Goal: Share content: Share content

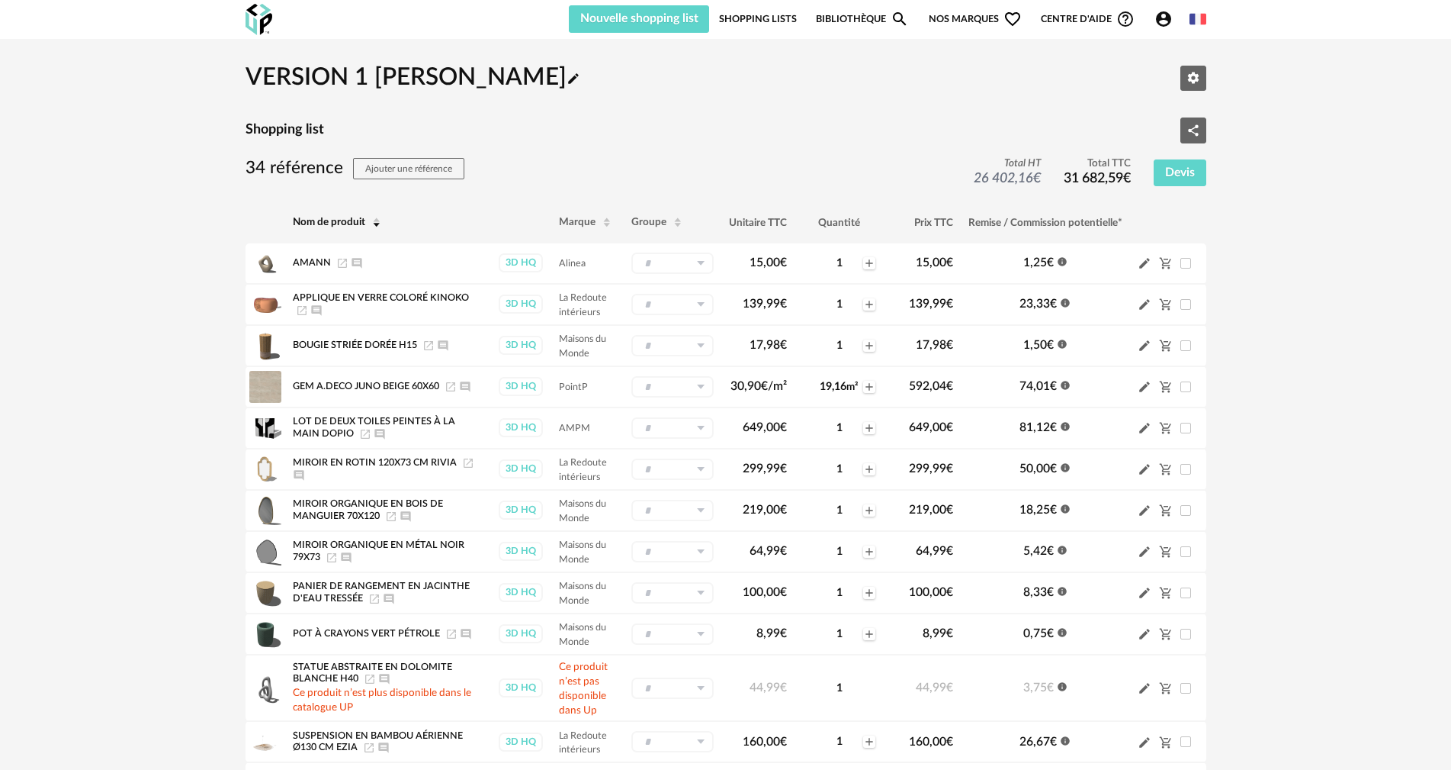
scroll to position [76, 0]
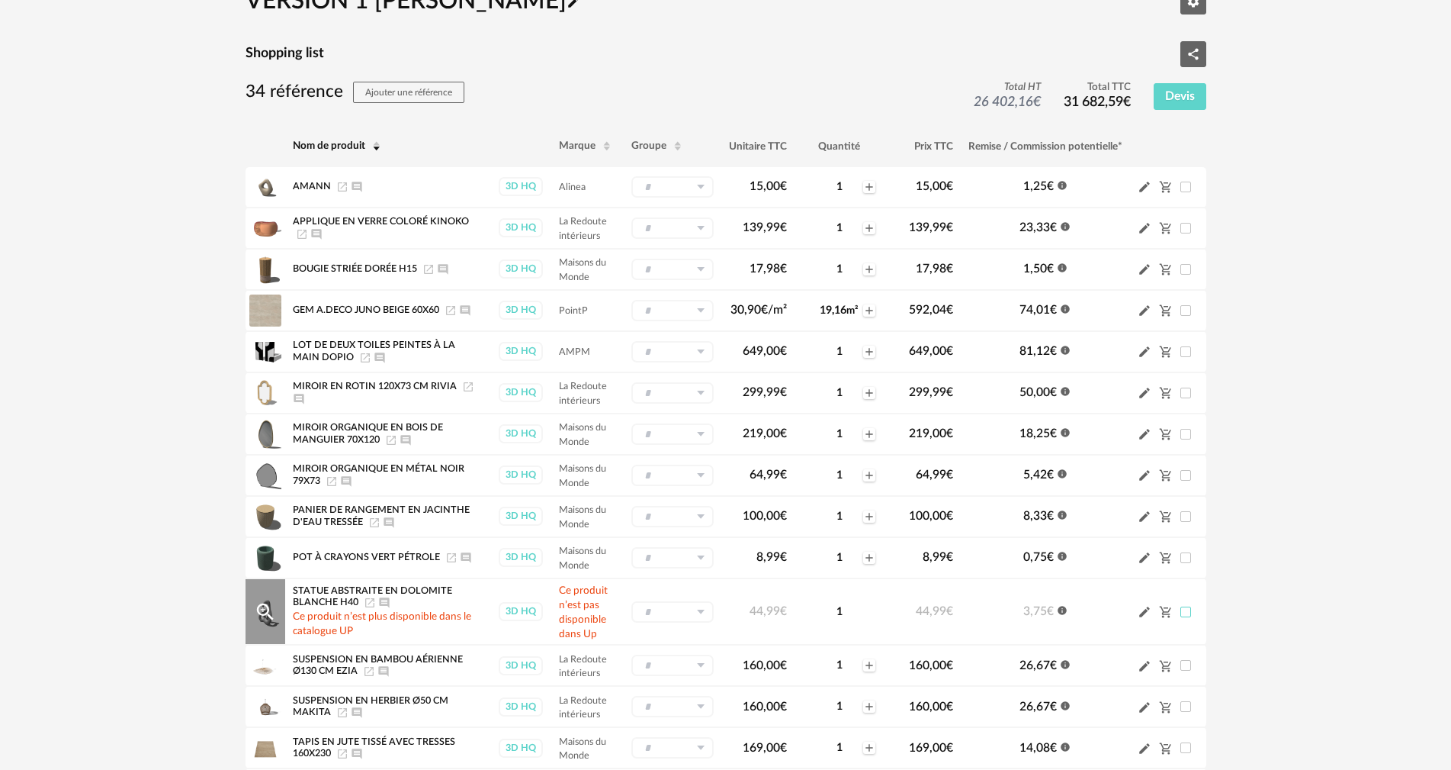
click at [1185, 616] on span at bounding box center [1186, 611] width 11 height 11
click at [1164, 612] on icon "Cart Minus icon" at bounding box center [1164, 611] width 11 height 11
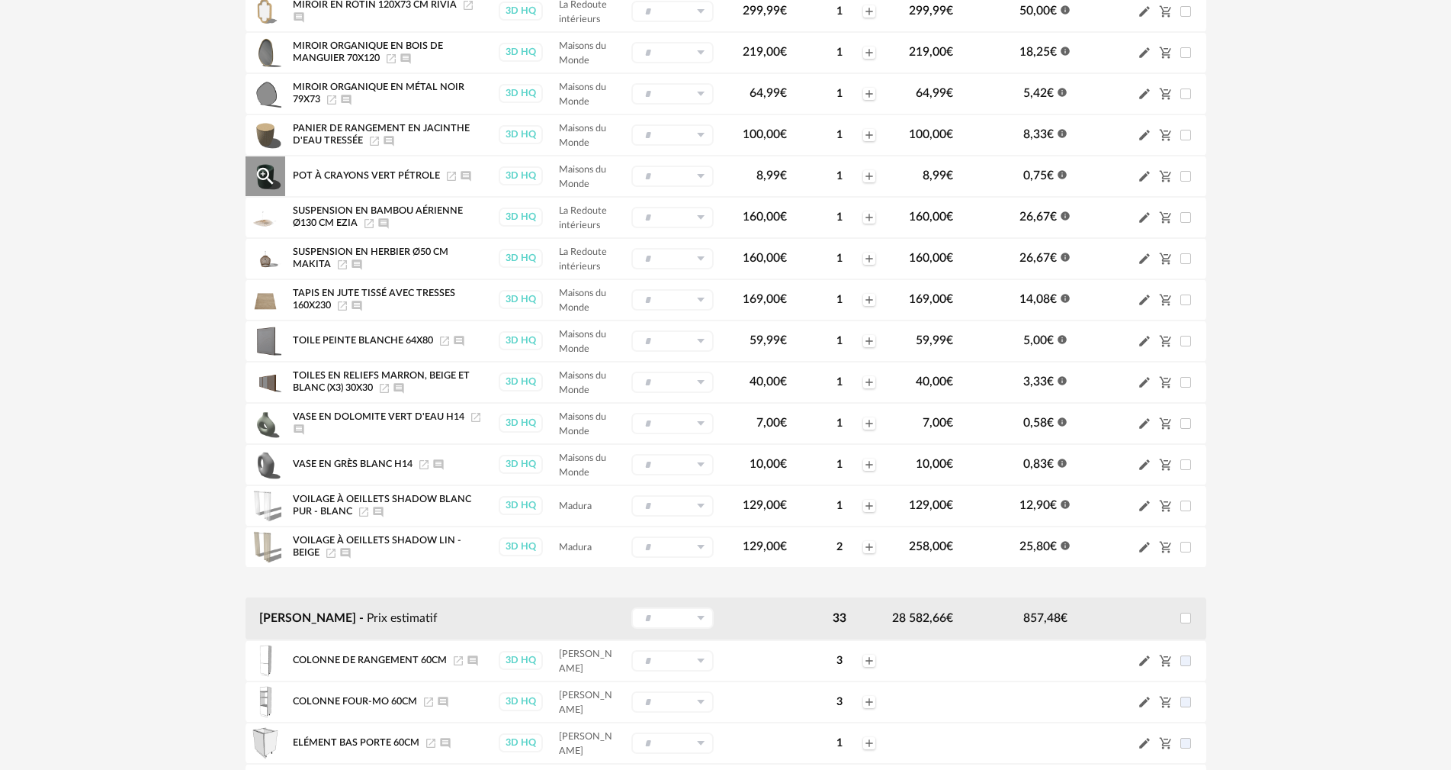
scroll to position [534, 0]
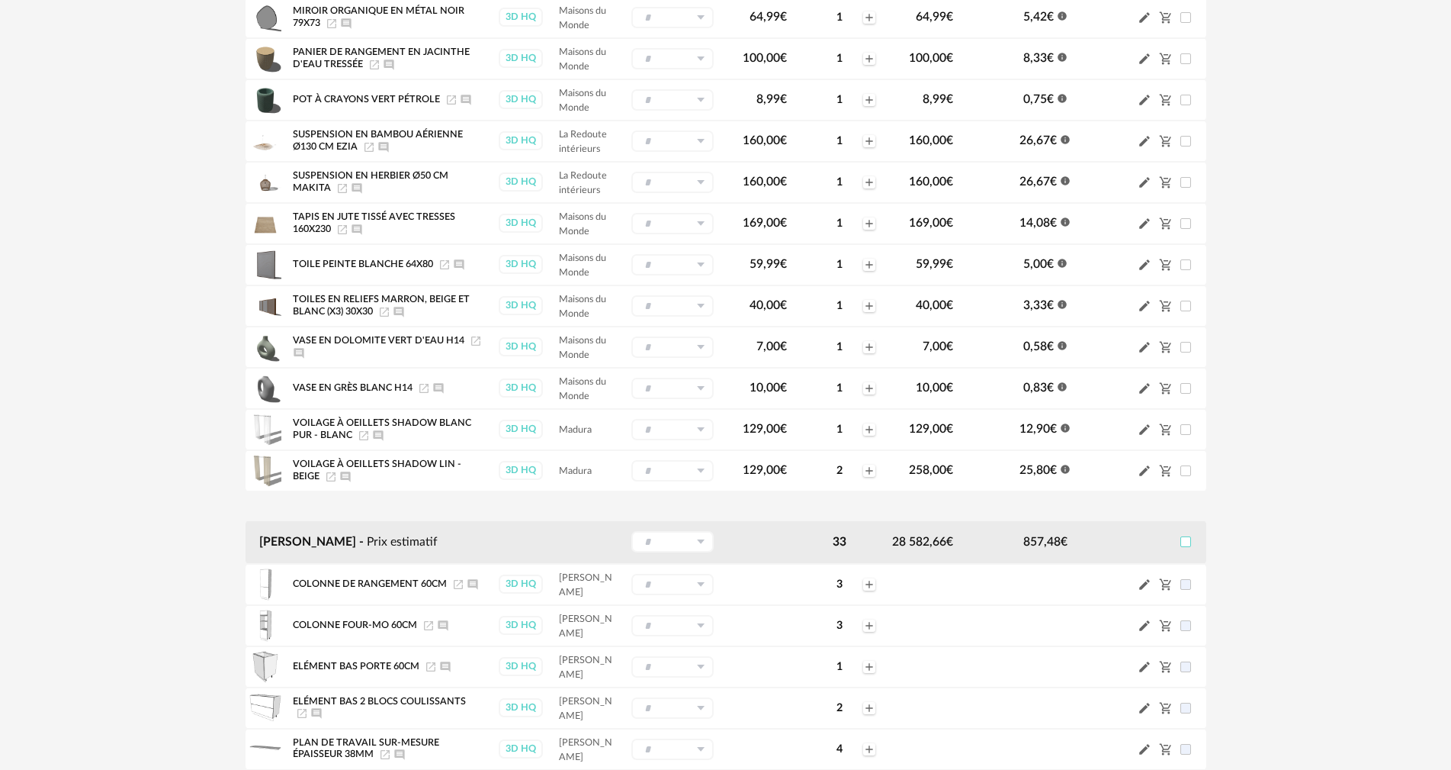
click at [1188, 543] on span at bounding box center [1186, 541] width 11 height 11
click at [1275, 554] on div "VERSION 1 [PERSON_NAME] Pencil icon Editer les paramètres Shopping list Share V…" at bounding box center [725, 635] width 1451 height 2261
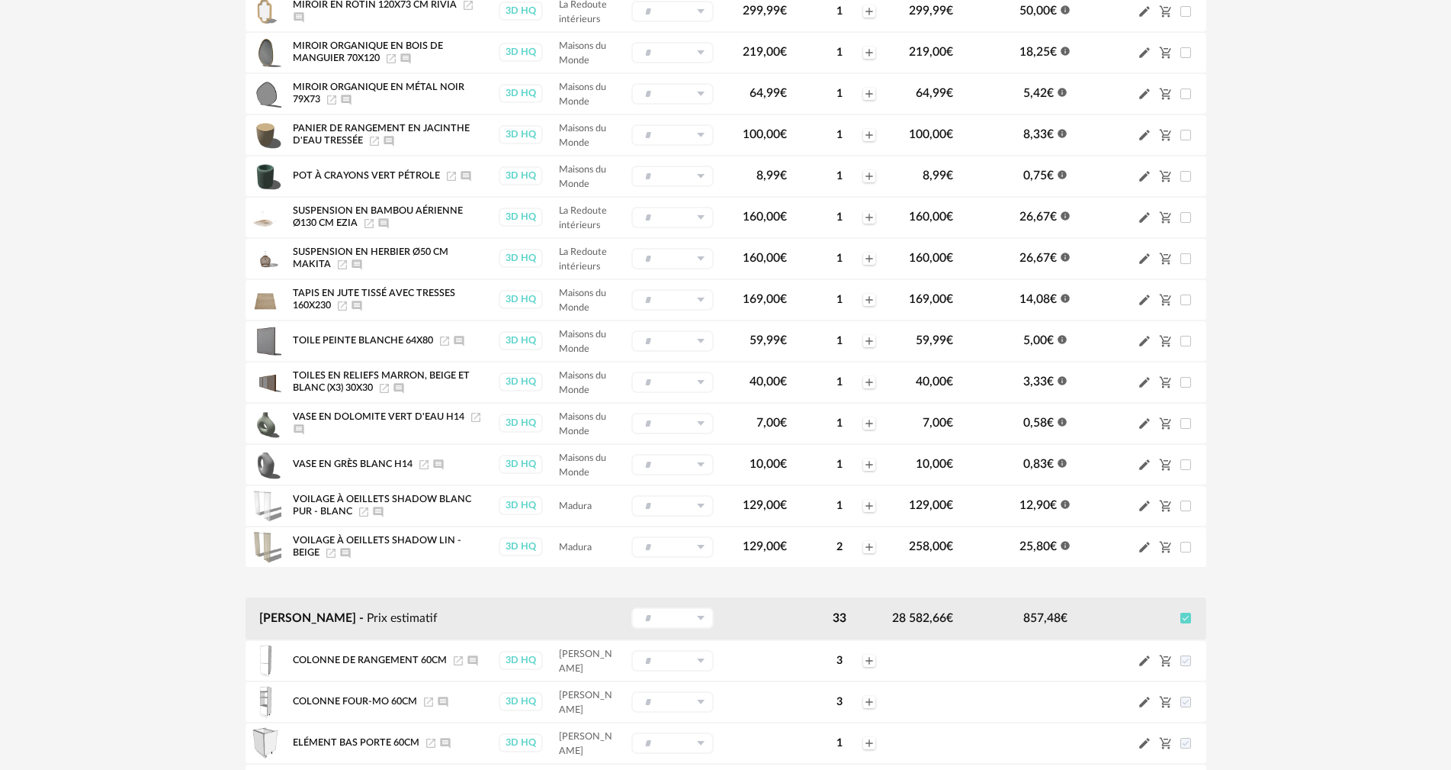
scroll to position [686, 0]
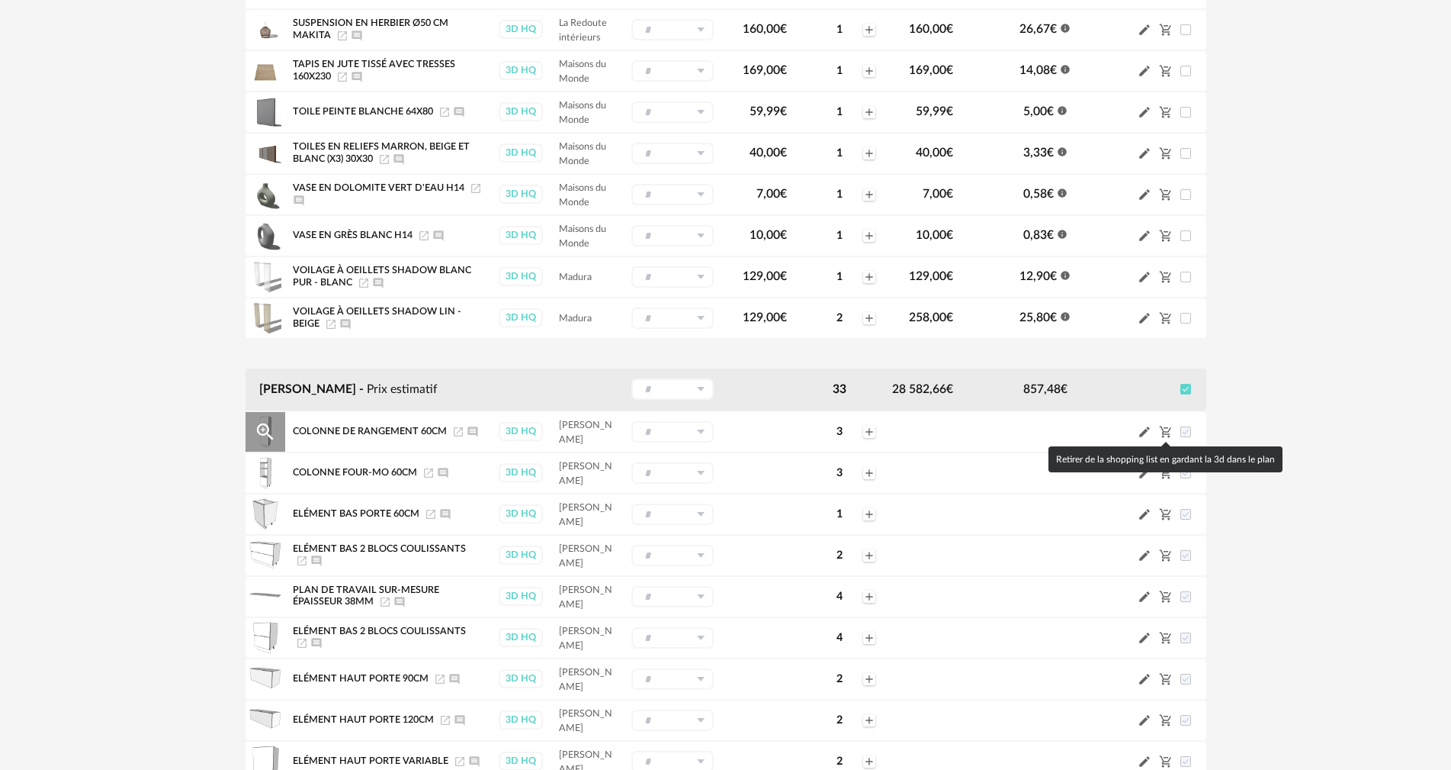
click at [1166, 434] on icon "Cart Minus icon" at bounding box center [1164, 431] width 11 height 11
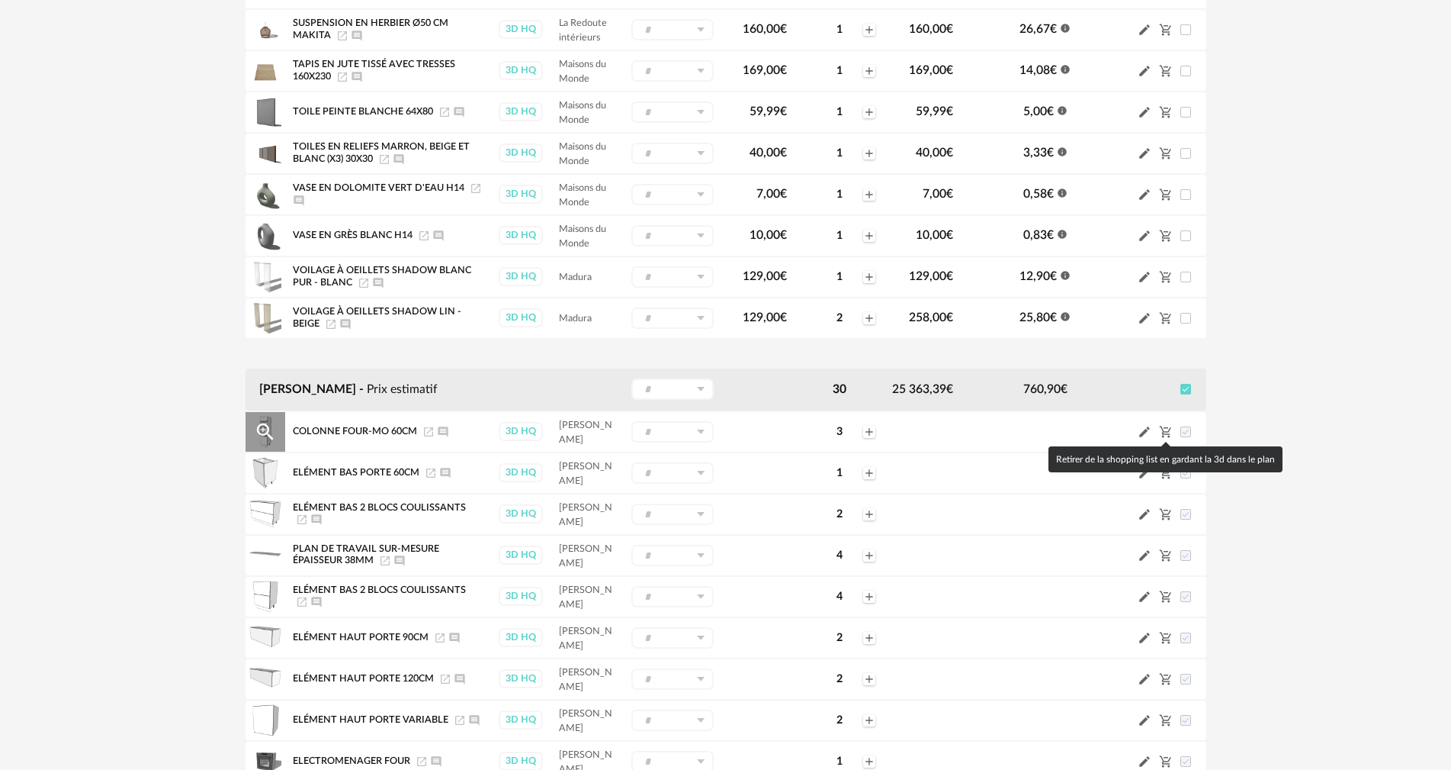
click at [1163, 434] on icon "Cart Minus icon" at bounding box center [1164, 431] width 11 height 11
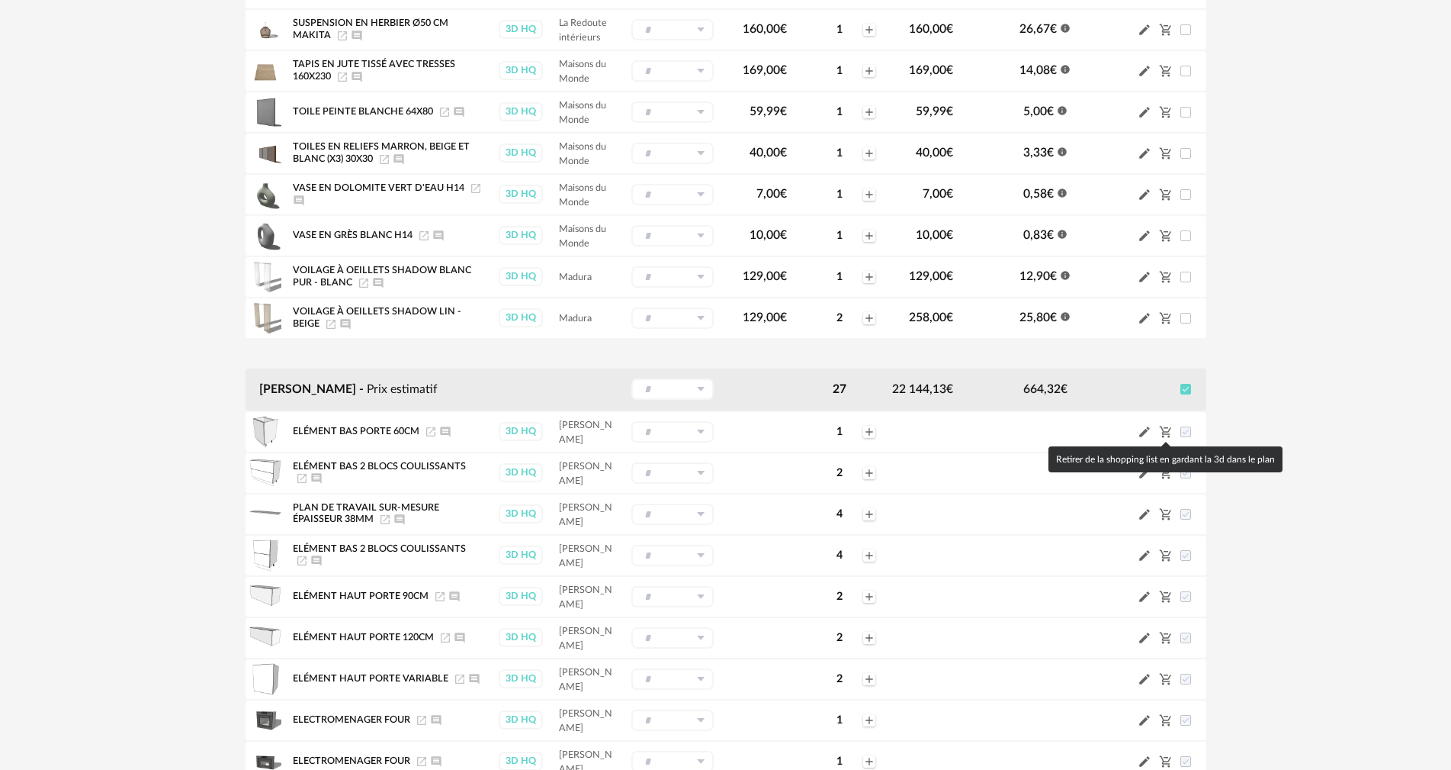
click at [1163, 434] on icon "Cart Minus icon" at bounding box center [1164, 431] width 11 height 11
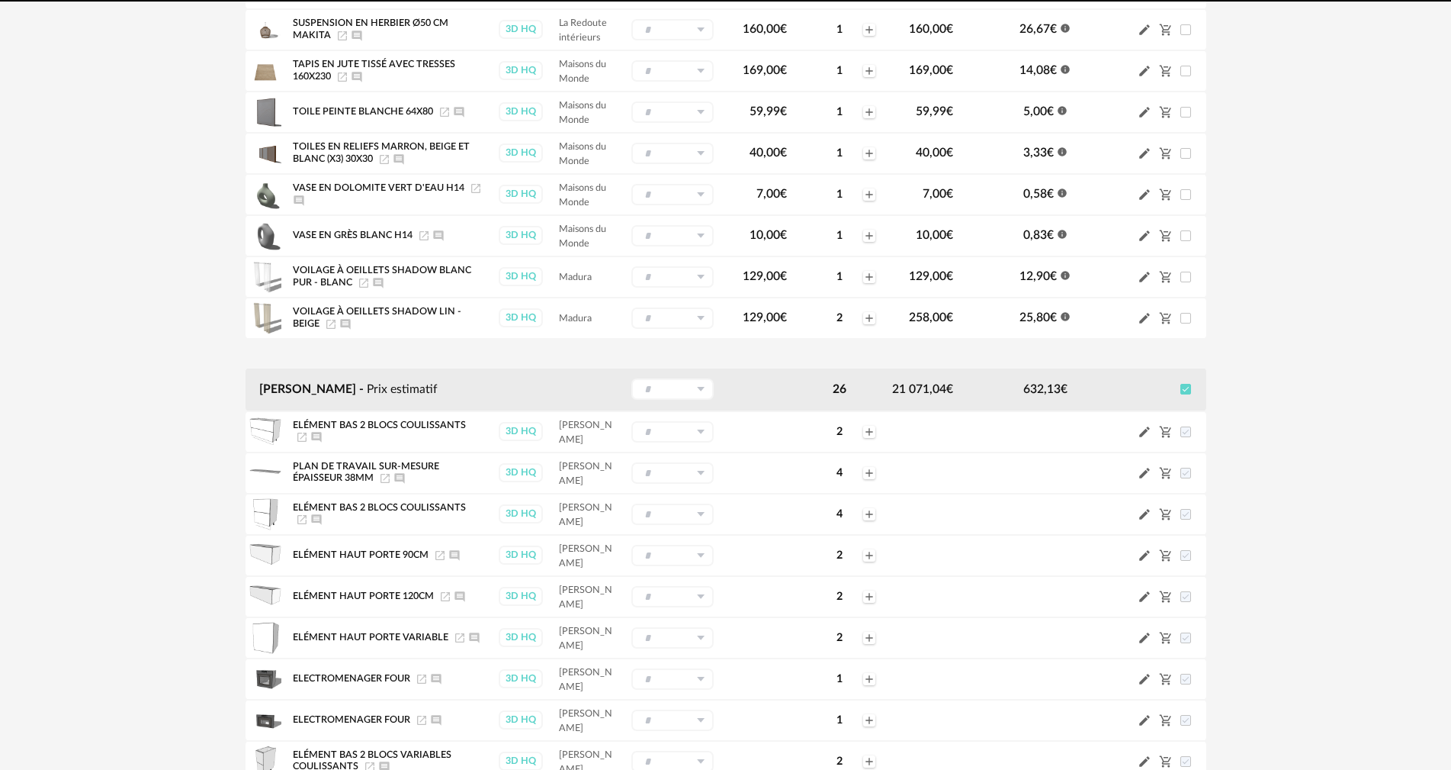
click at [1163, 434] on icon "Cart Minus icon" at bounding box center [1164, 431] width 11 height 11
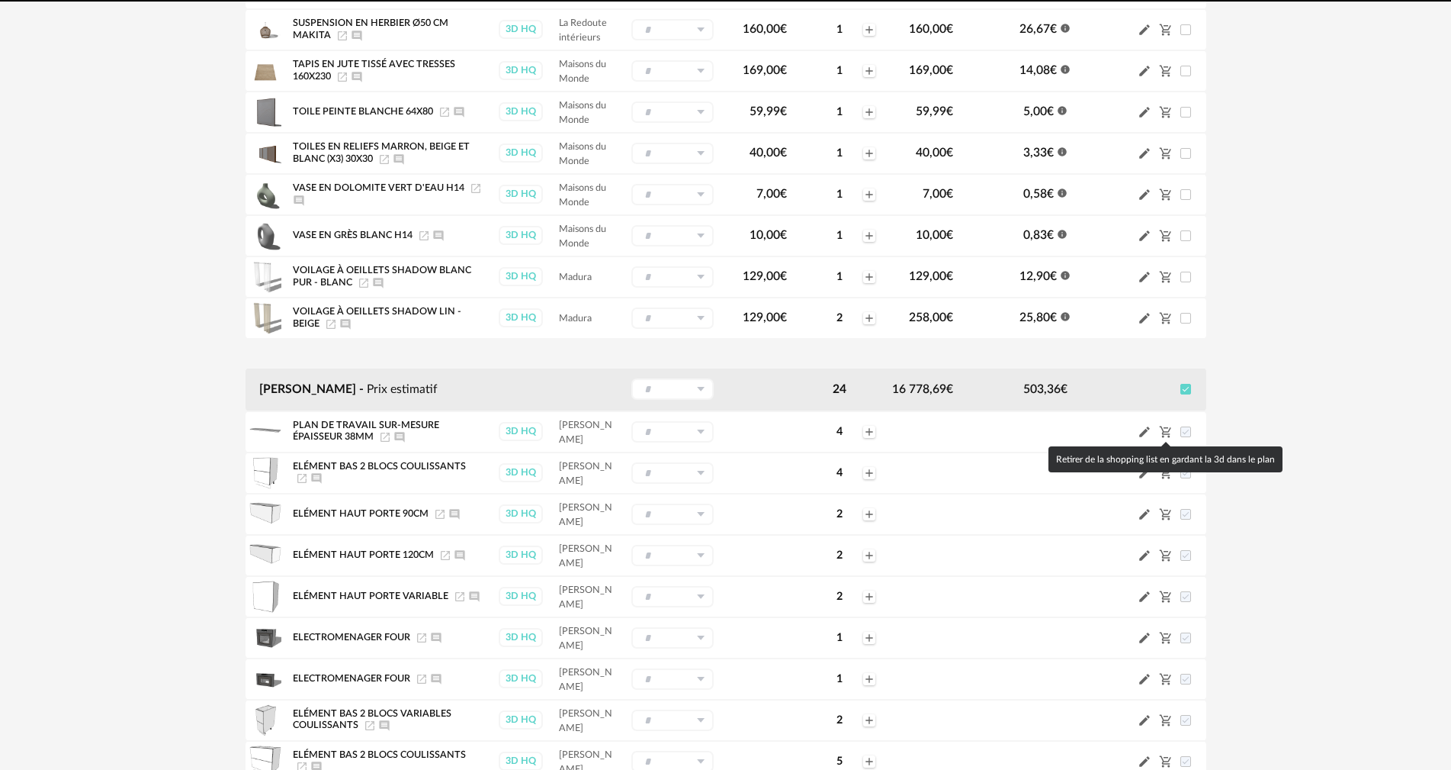
click at [1163, 434] on icon "Cart Minus icon" at bounding box center [1164, 431] width 11 height 11
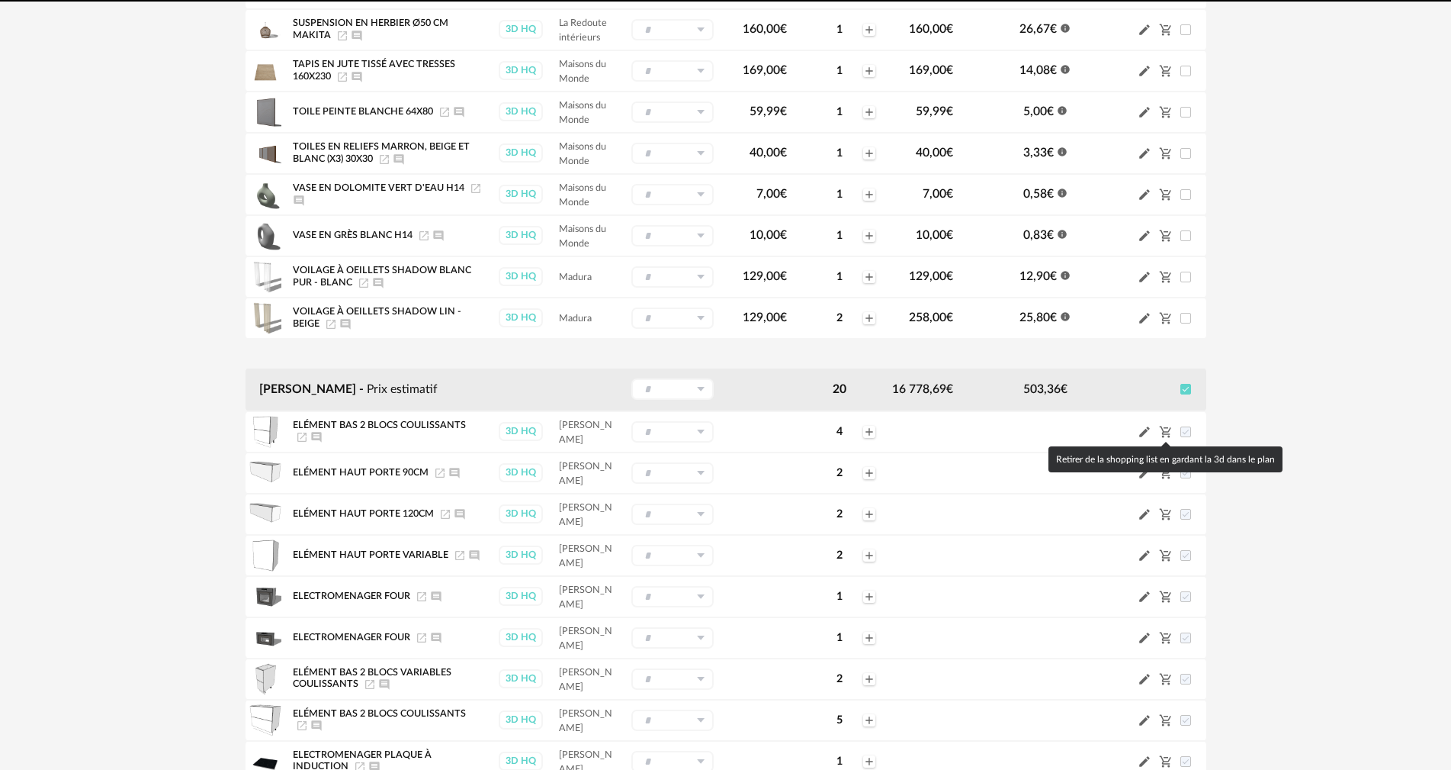
click at [1163, 434] on icon "Cart Minus icon" at bounding box center [1164, 431] width 11 height 11
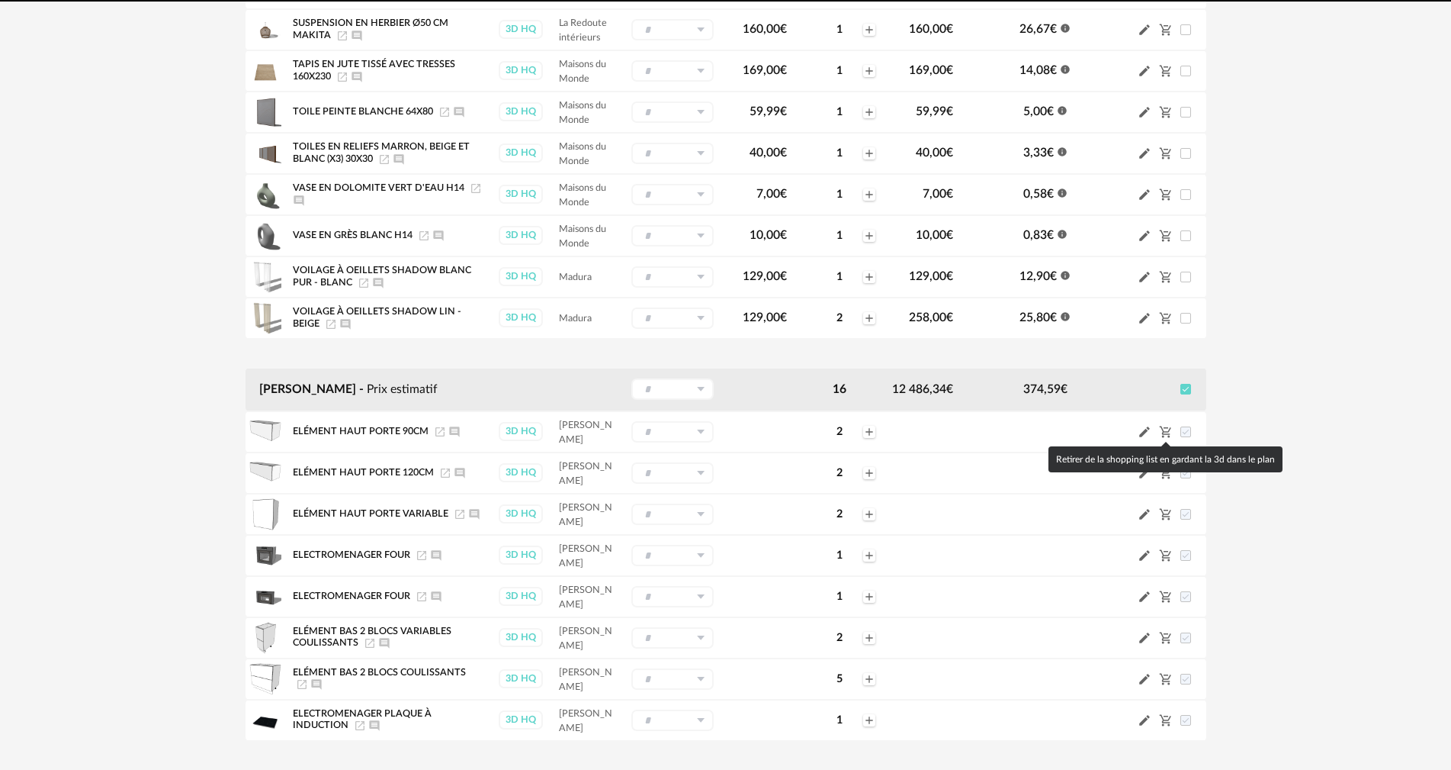
click at [1163, 434] on body "Nouvelle shopping list Mettre à jour ma Shopping List Refresh icon Shopping Lis…" at bounding box center [725, 481] width 1451 height 2334
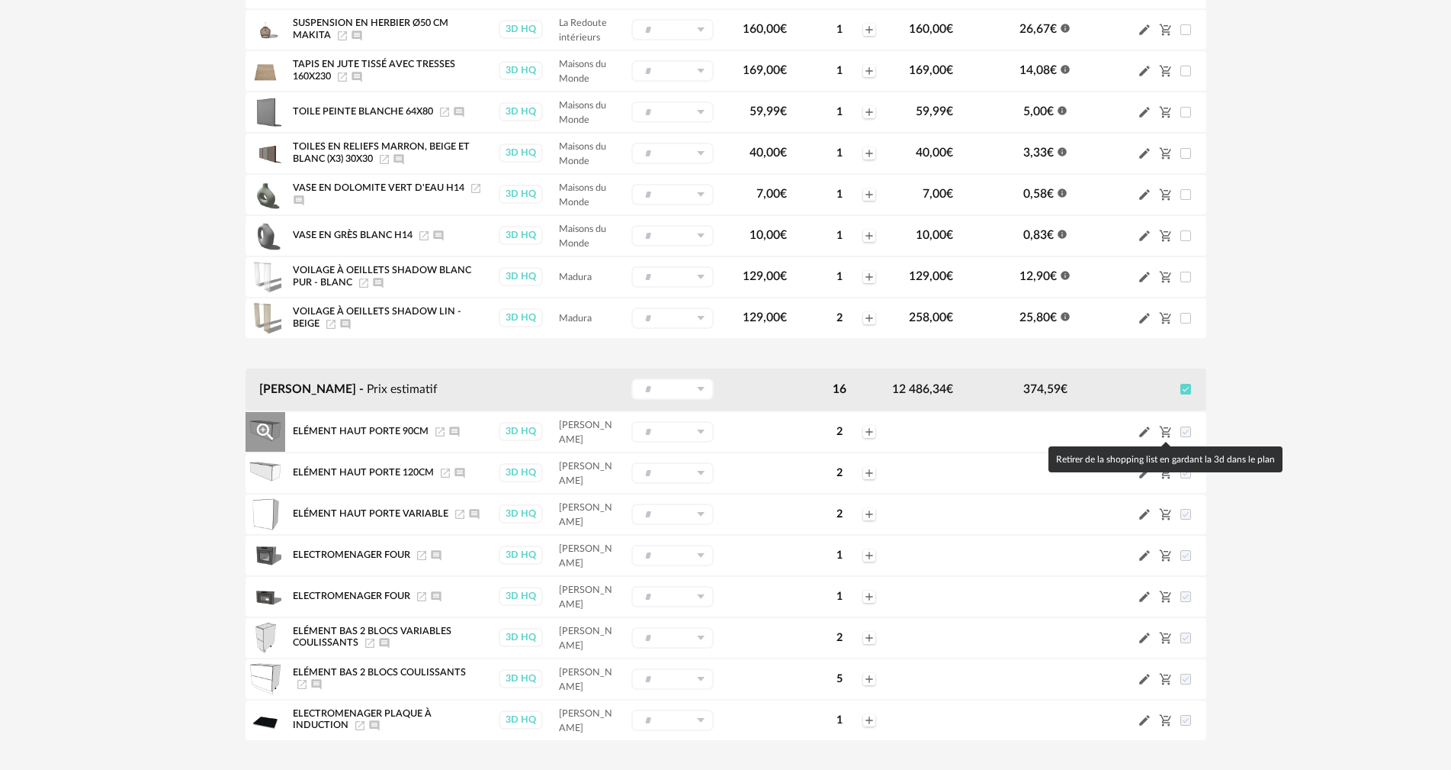
click at [1169, 432] on icon "Cart Minus icon" at bounding box center [1166, 432] width 14 height 14
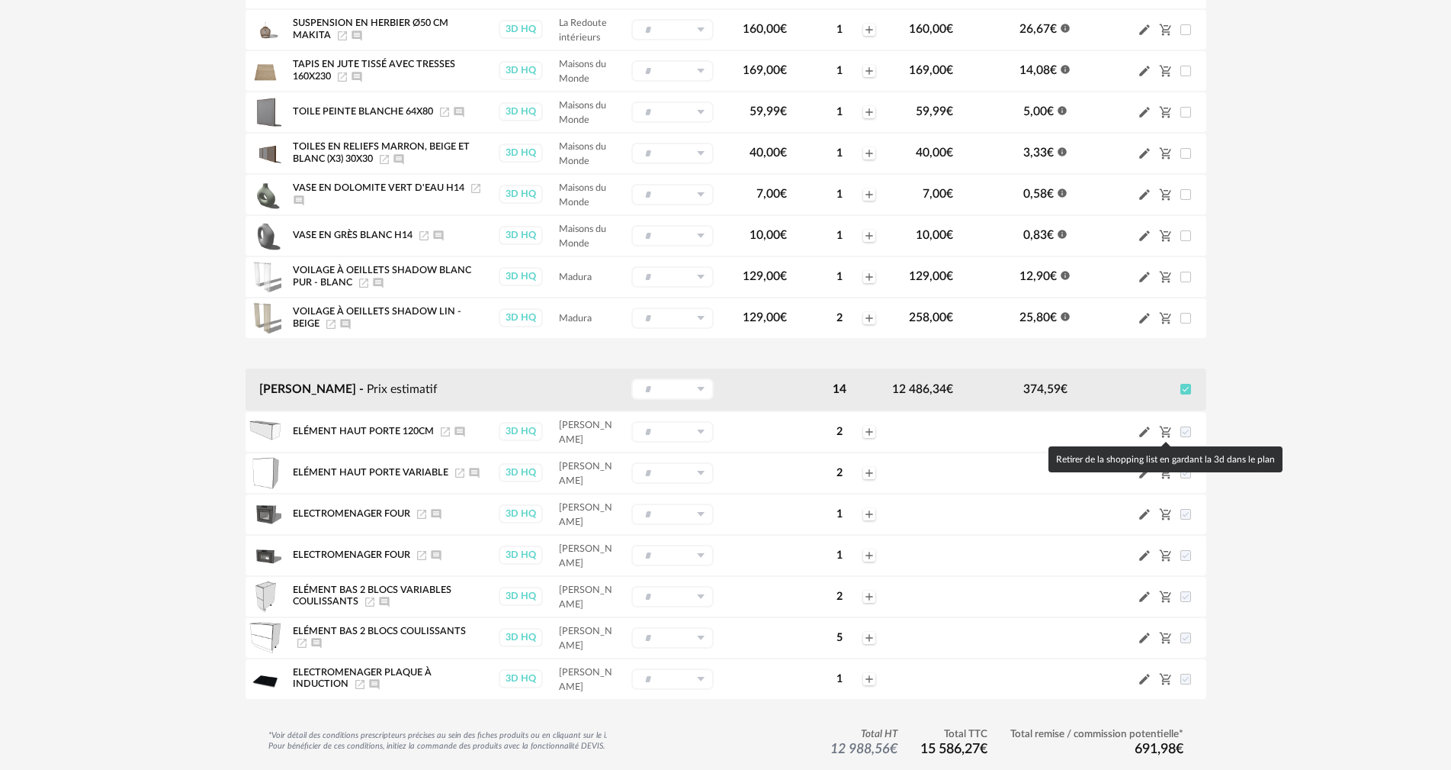
click at [1169, 432] on icon "Cart Minus icon" at bounding box center [1166, 432] width 14 height 14
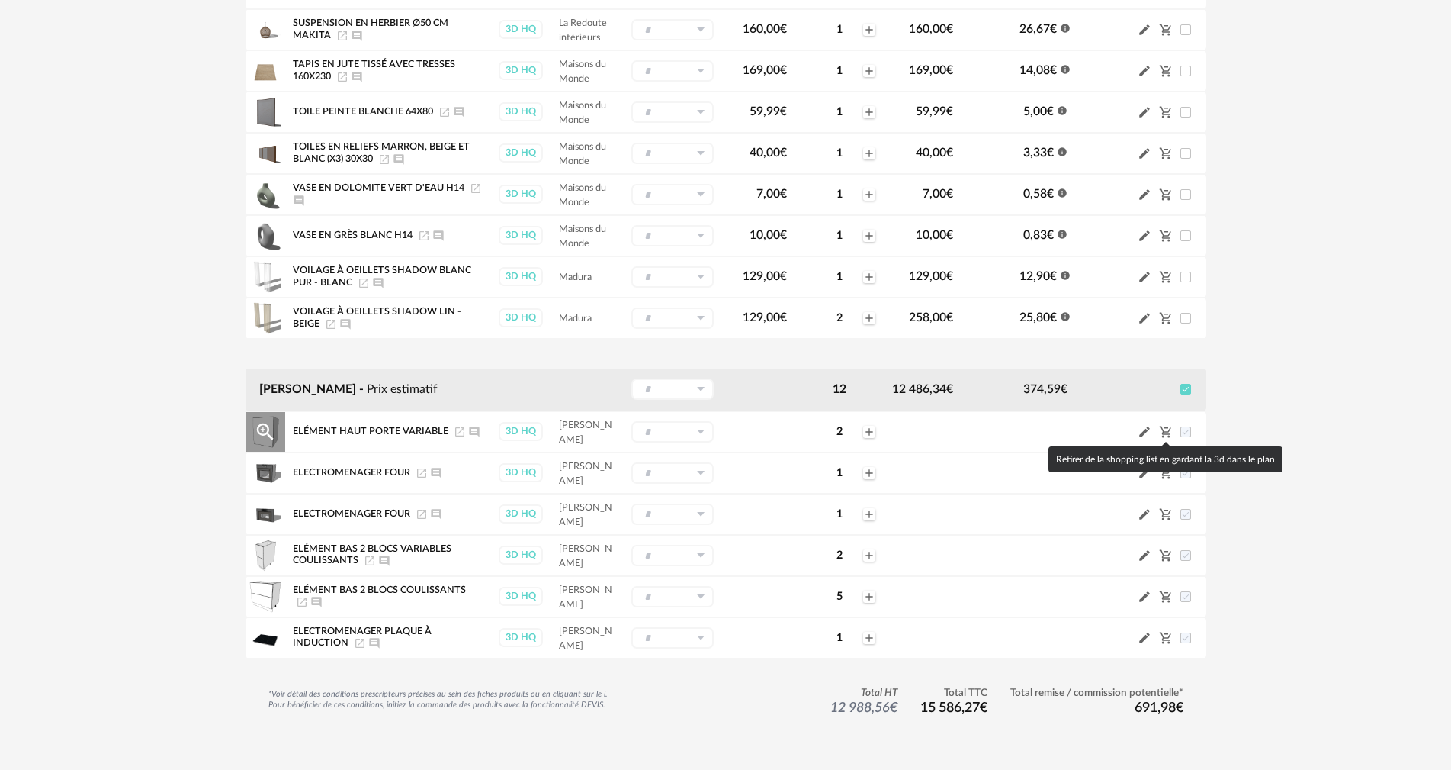
click at [1169, 433] on icon "Cart Minus icon" at bounding box center [1166, 432] width 14 height 14
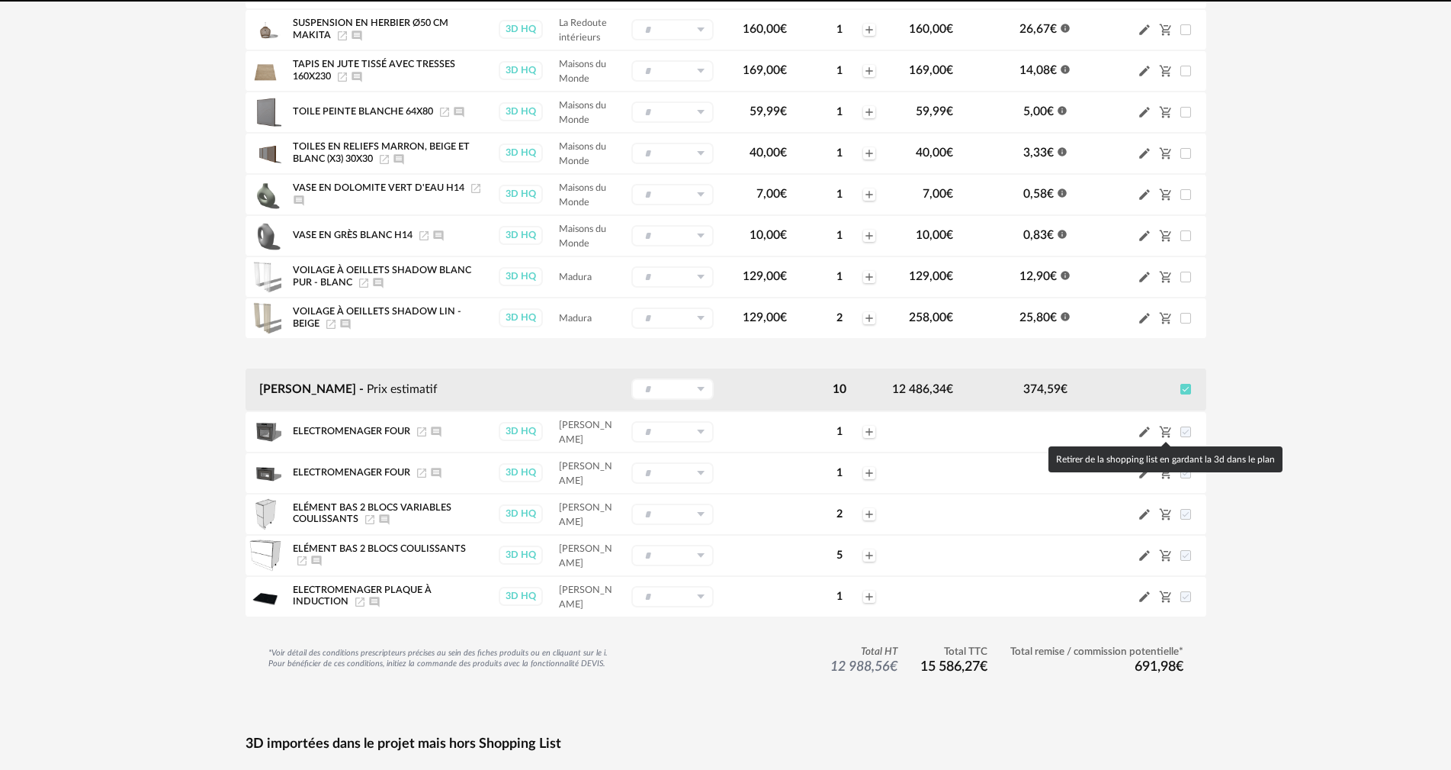
click at [1169, 433] on icon "Cart Minus icon" at bounding box center [1166, 432] width 14 height 14
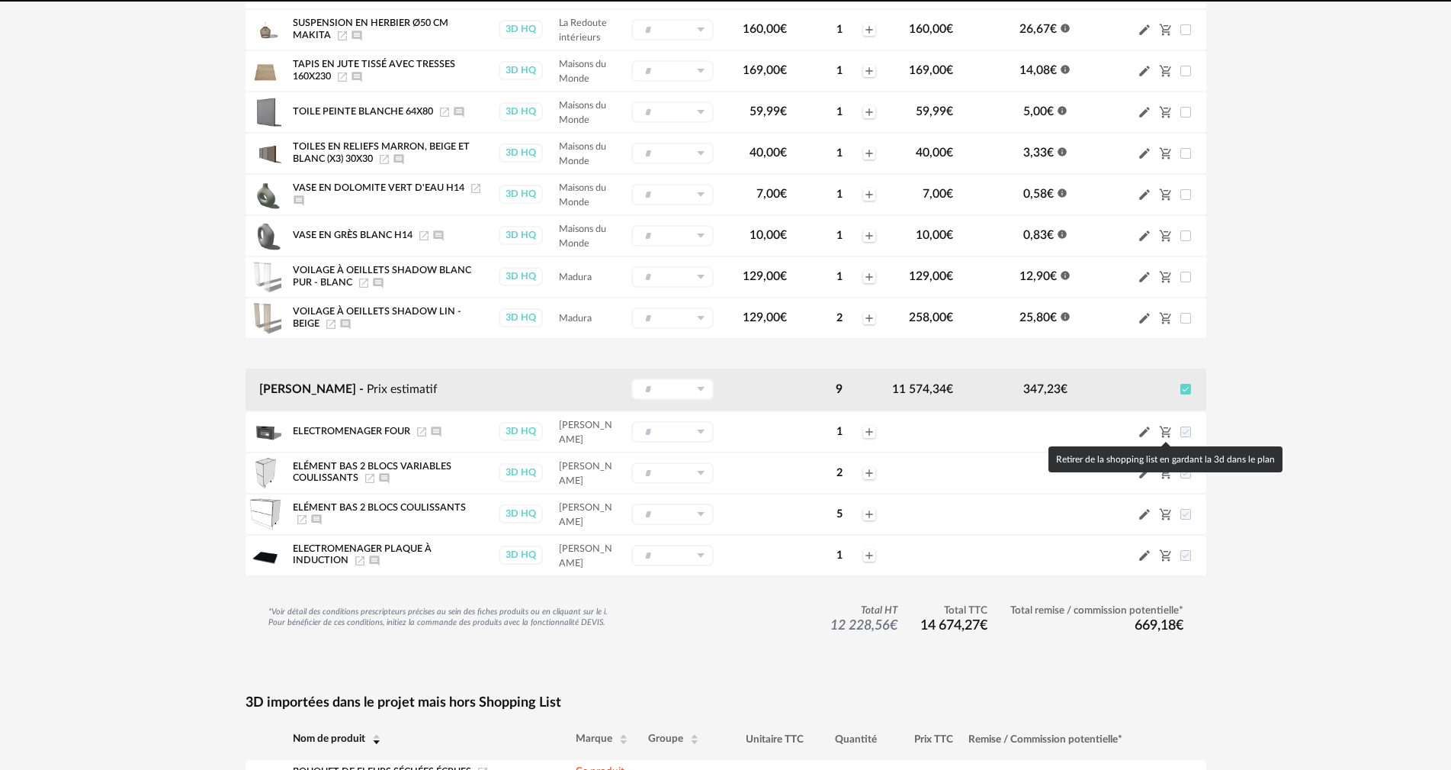
click at [1169, 433] on icon "Cart Minus icon" at bounding box center [1166, 432] width 14 height 14
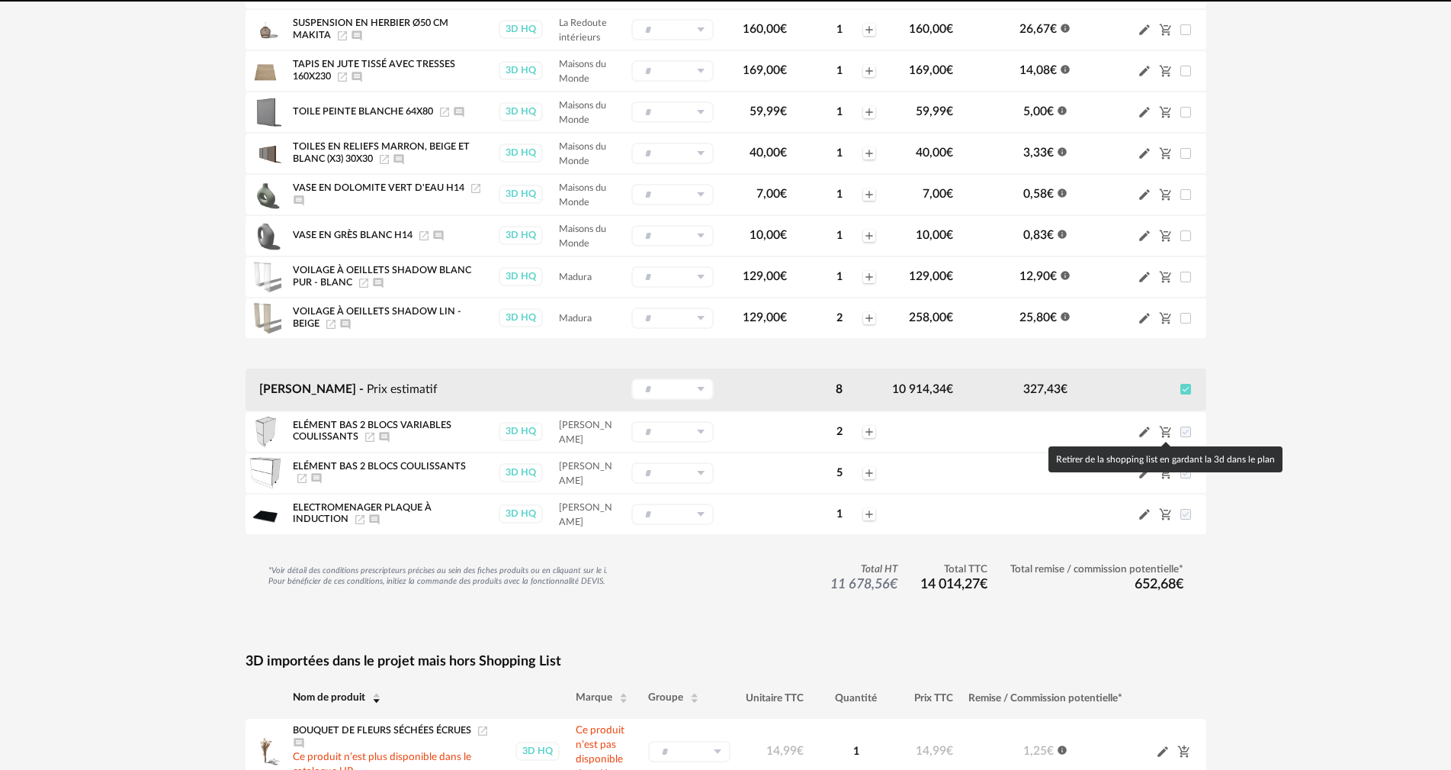
click at [1169, 433] on icon "Cart Minus icon" at bounding box center [1166, 432] width 14 height 14
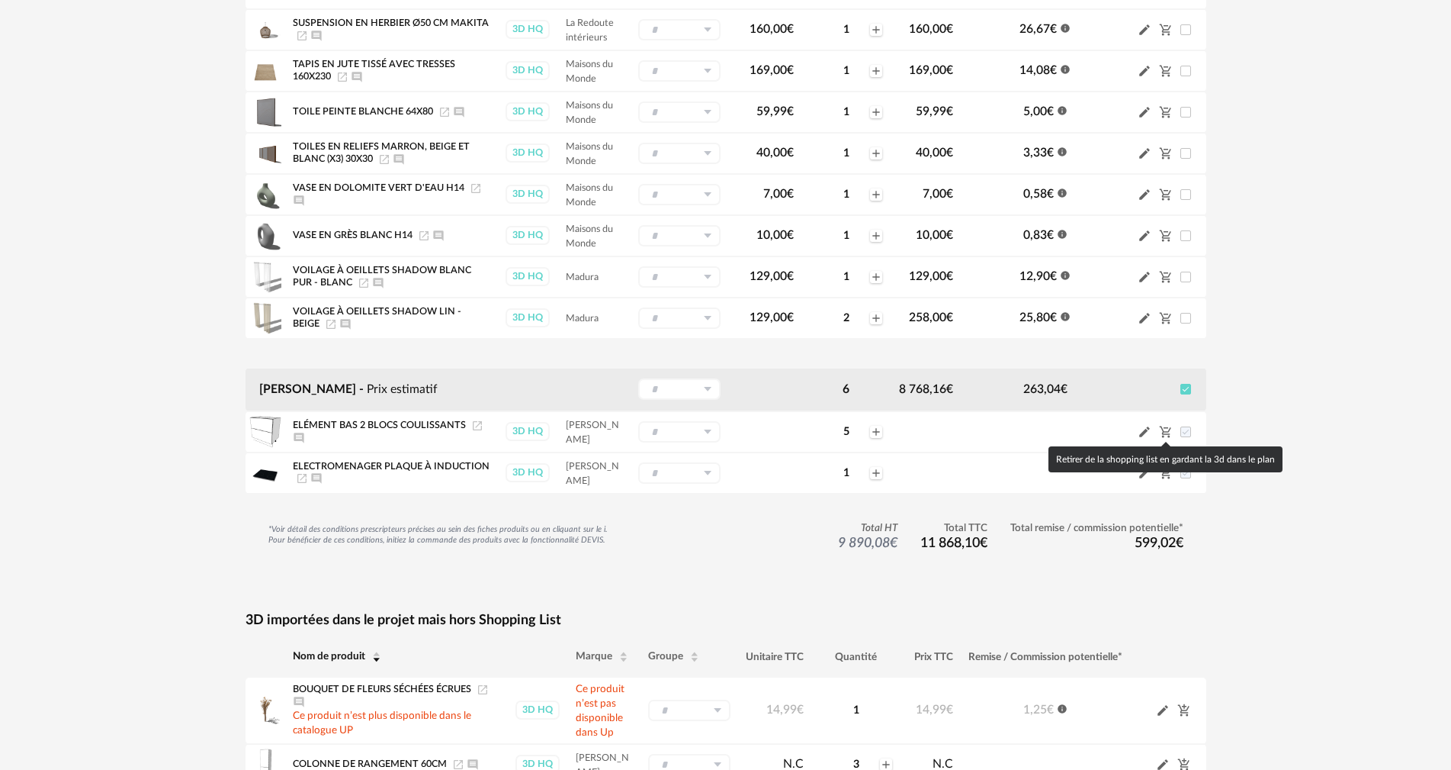
click at [1169, 433] on icon "Cart Minus icon" at bounding box center [1166, 432] width 14 height 14
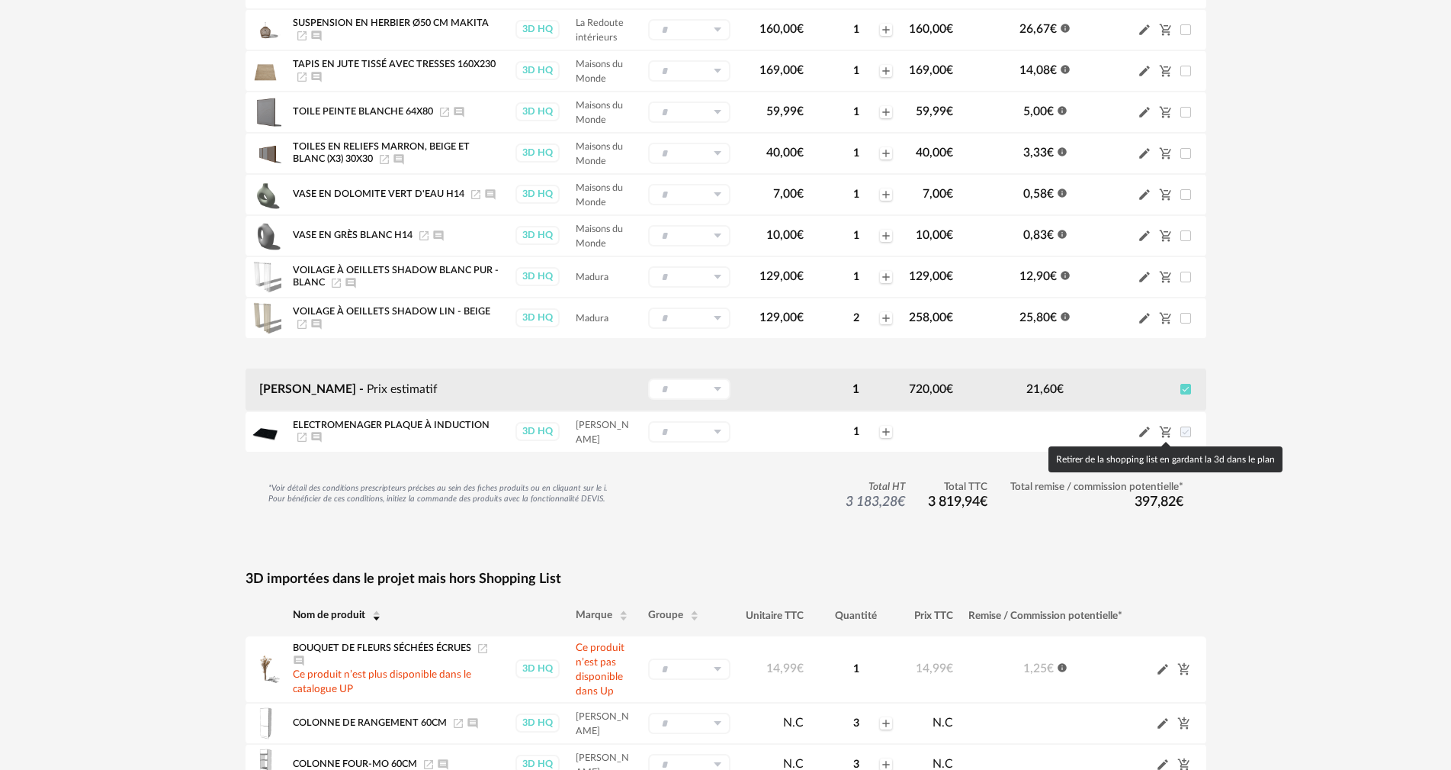
click at [1169, 433] on icon "Cart Minus icon" at bounding box center [1166, 432] width 14 height 14
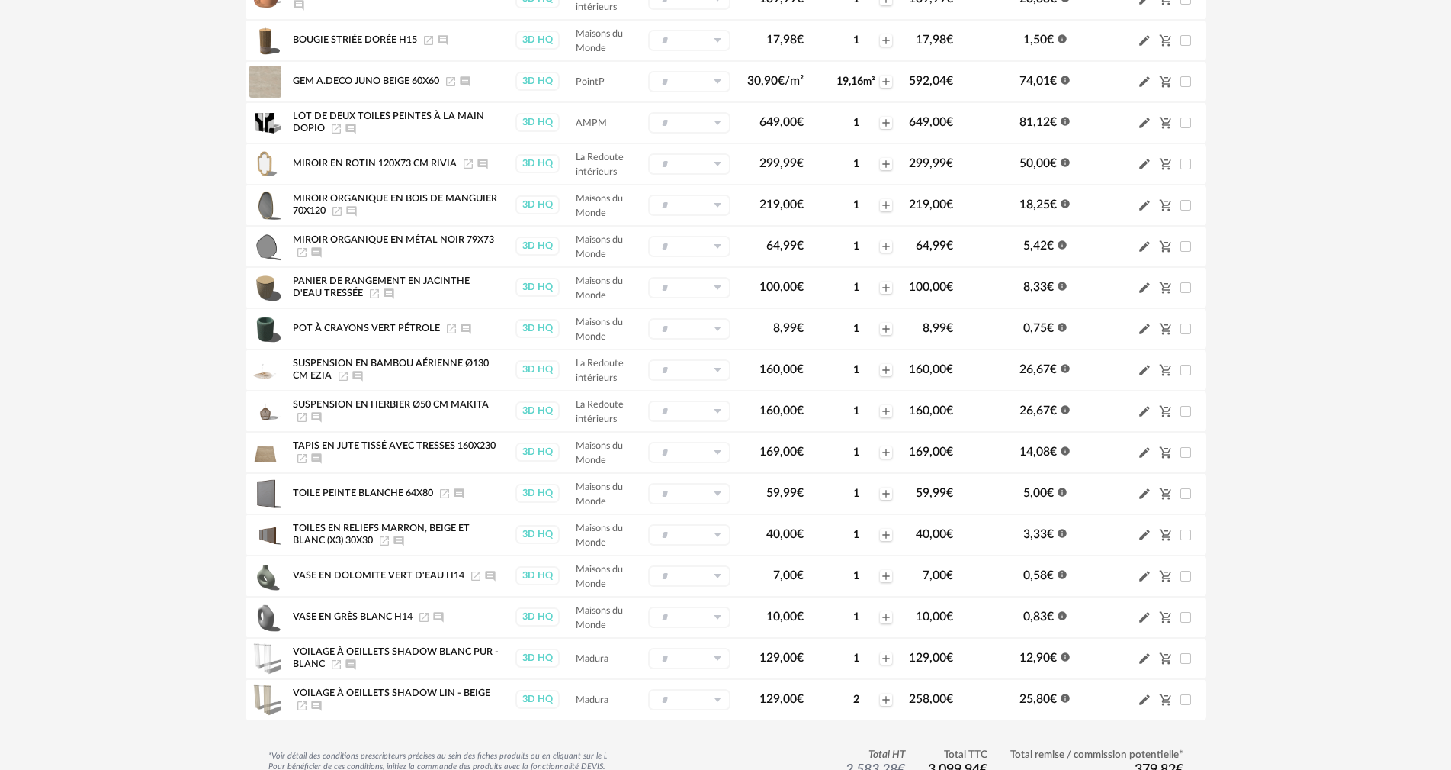
scroll to position [0, 0]
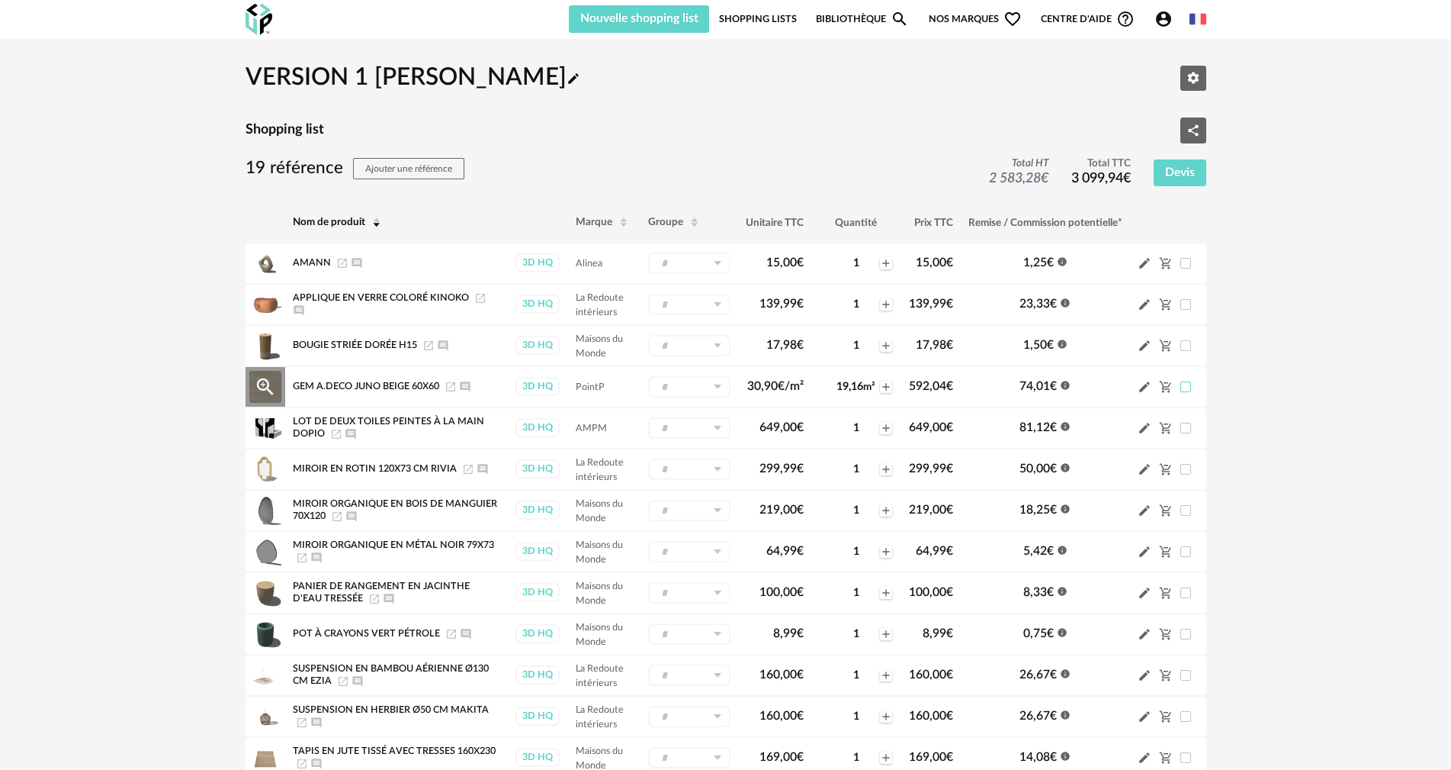
click at [1184, 388] on span at bounding box center [1186, 386] width 11 height 11
click at [1162, 383] on icon "Cart Minus icon" at bounding box center [1164, 386] width 11 height 11
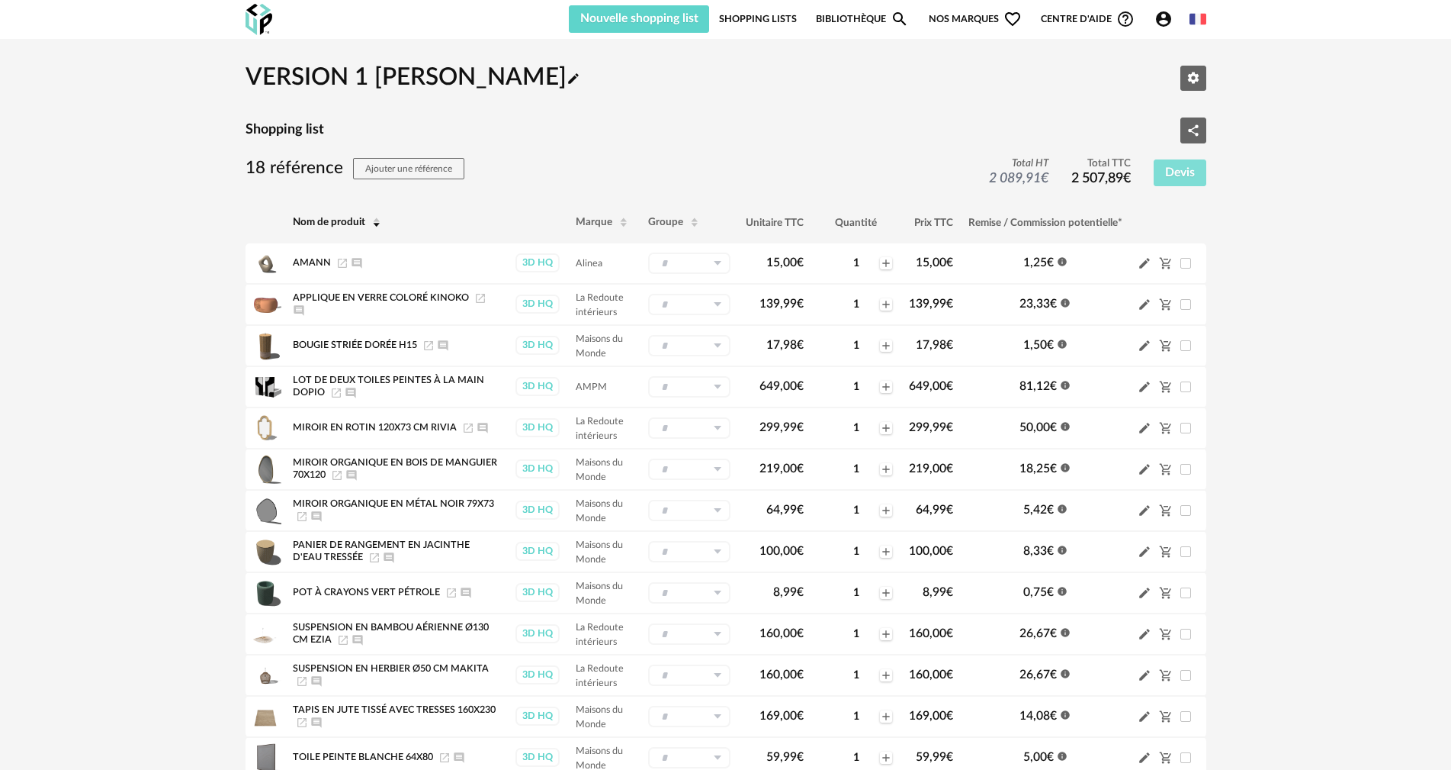
click at [1181, 178] on span "Devis" at bounding box center [1180, 172] width 30 height 12
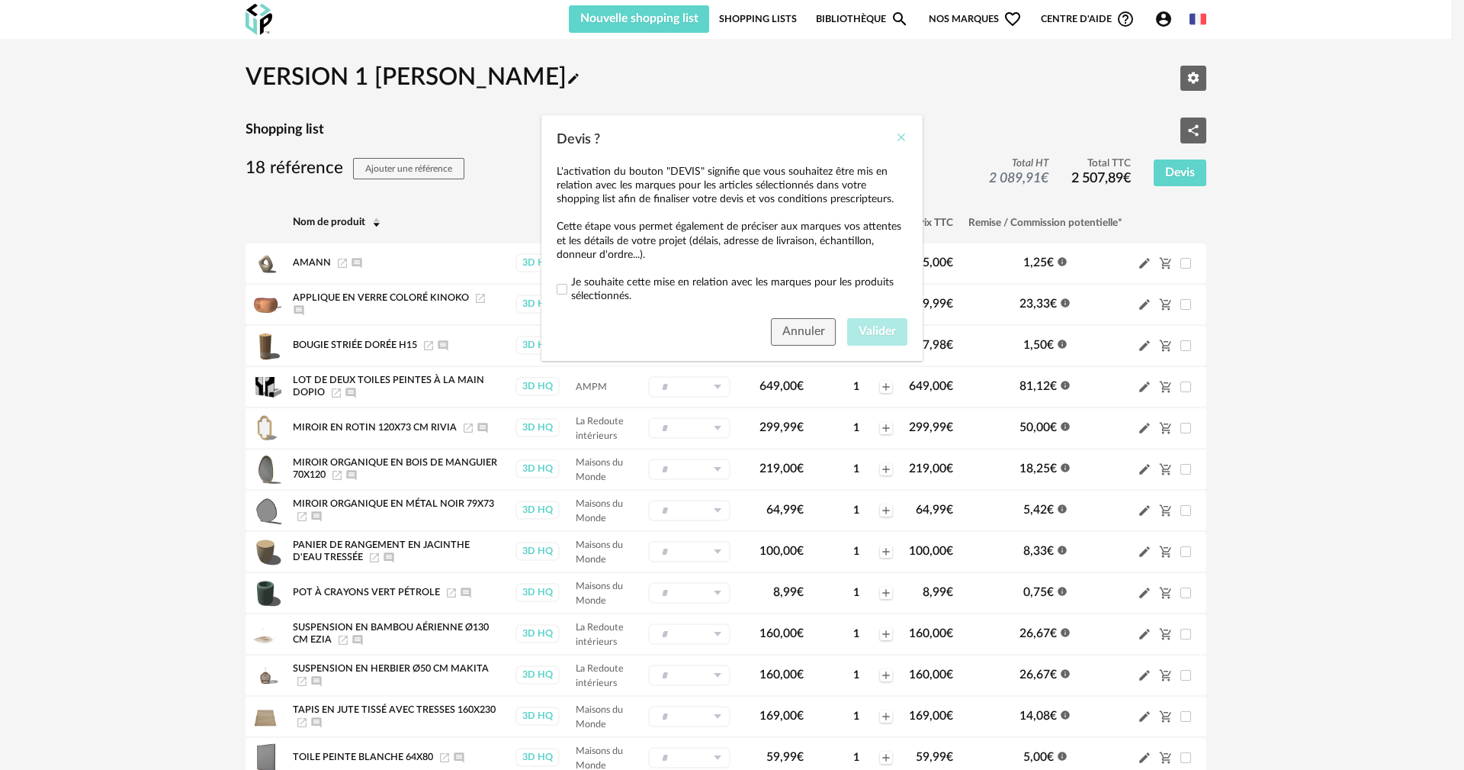
click at [905, 138] on icon "Close" at bounding box center [901, 137] width 12 height 12
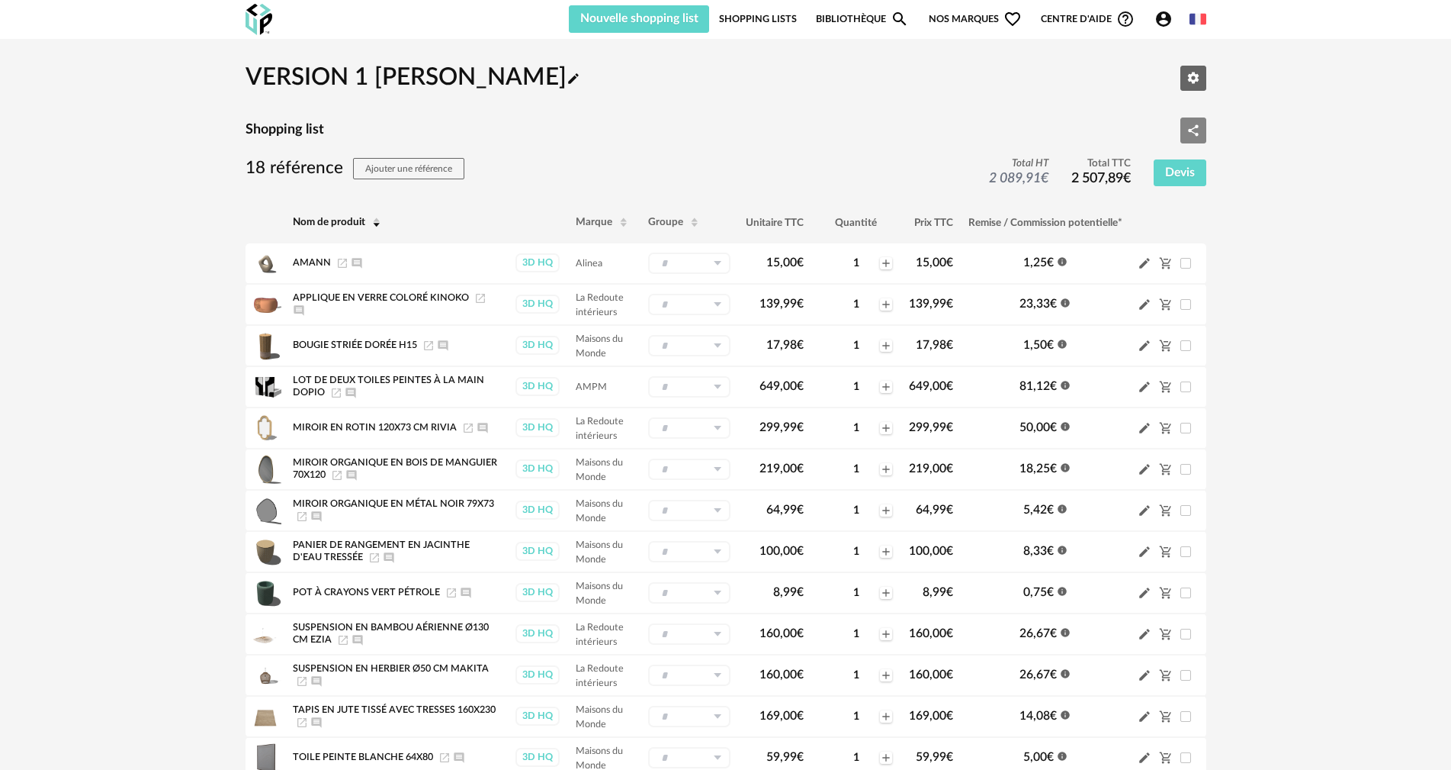
click at [1193, 128] on icon "Share Variant icon" at bounding box center [1194, 131] width 14 height 14
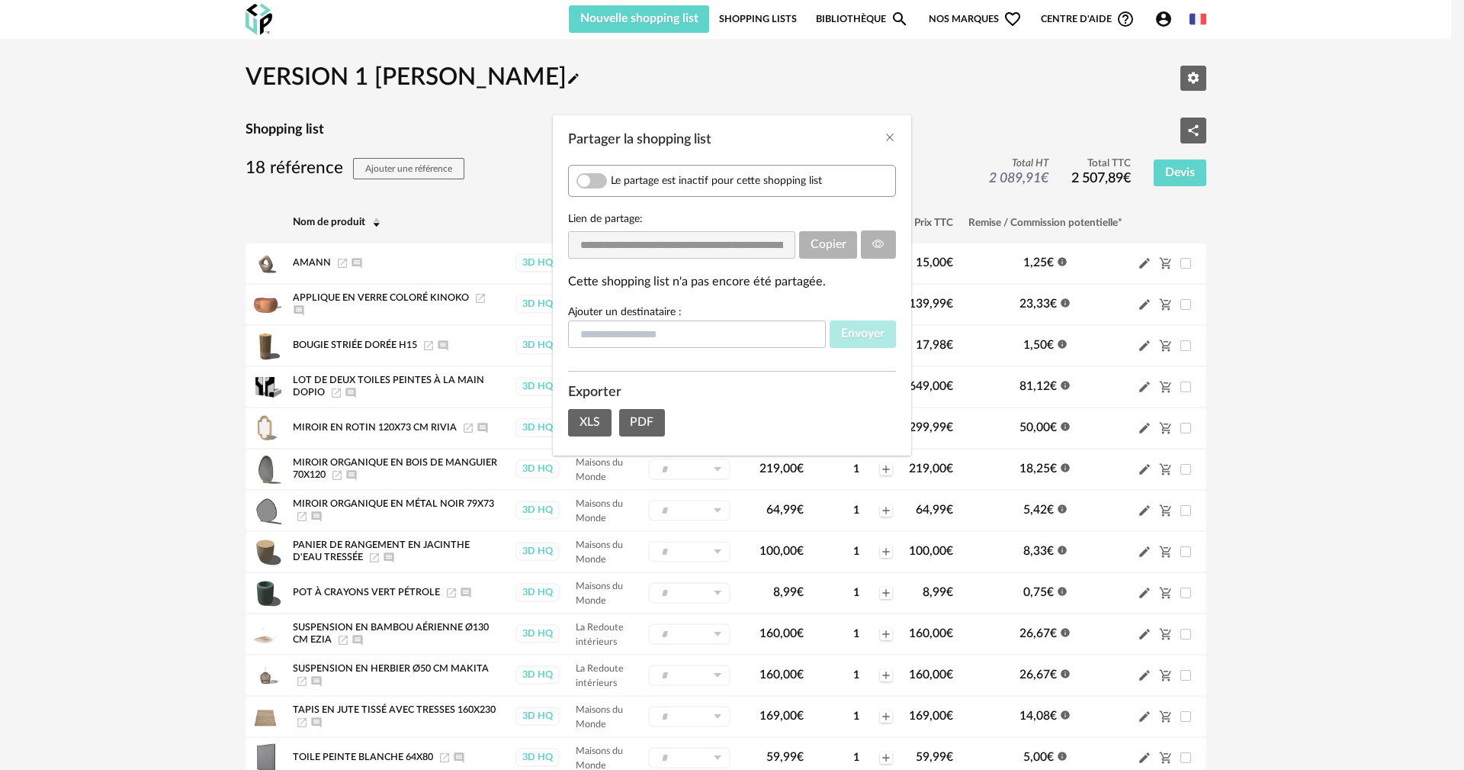
click at [594, 180] on span "Partager la shopping list" at bounding box center [592, 180] width 31 height 15
click at [742, 336] on input "Partager la shopping list" at bounding box center [697, 333] width 258 height 27
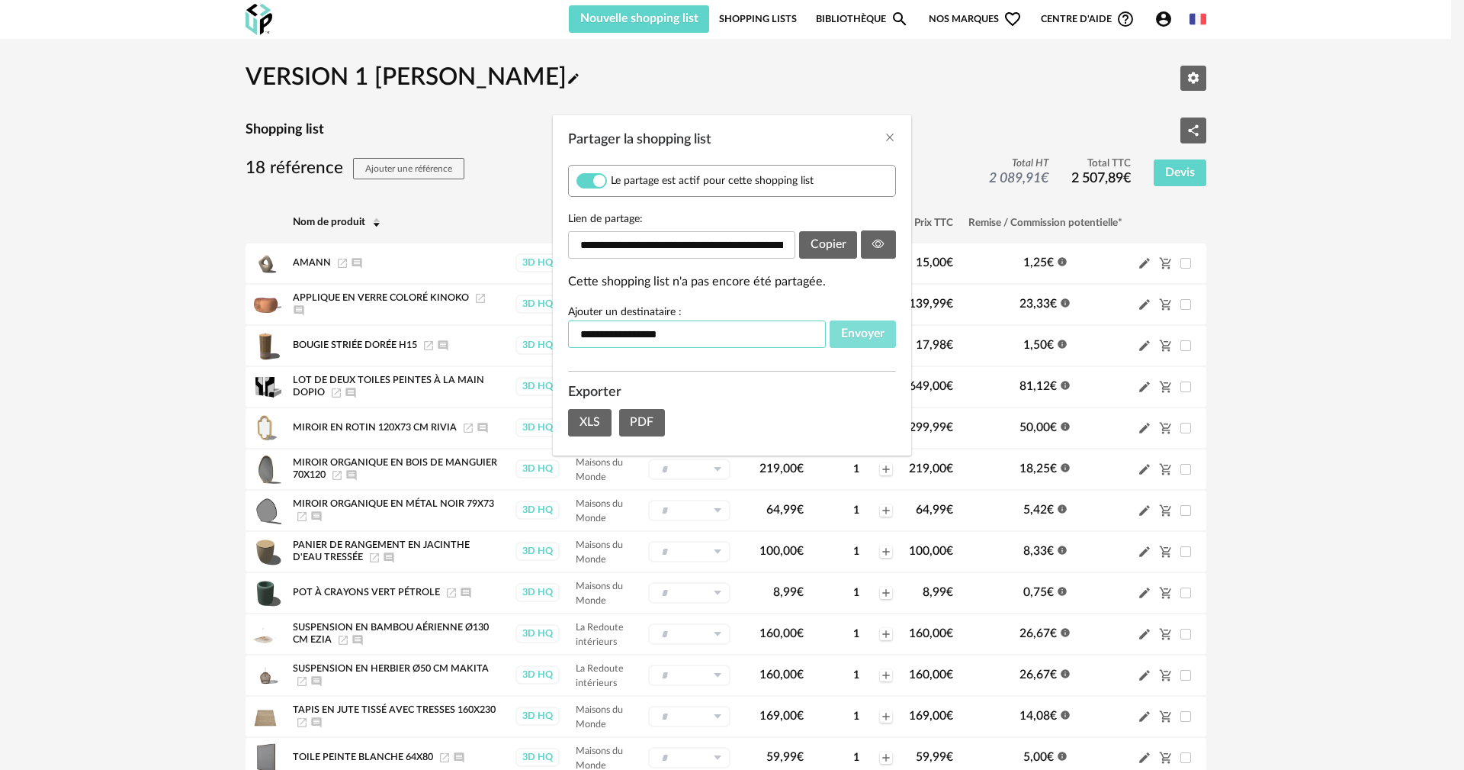
type input "**********"
click at [868, 333] on span "Envoyer" at bounding box center [862, 333] width 43 height 12
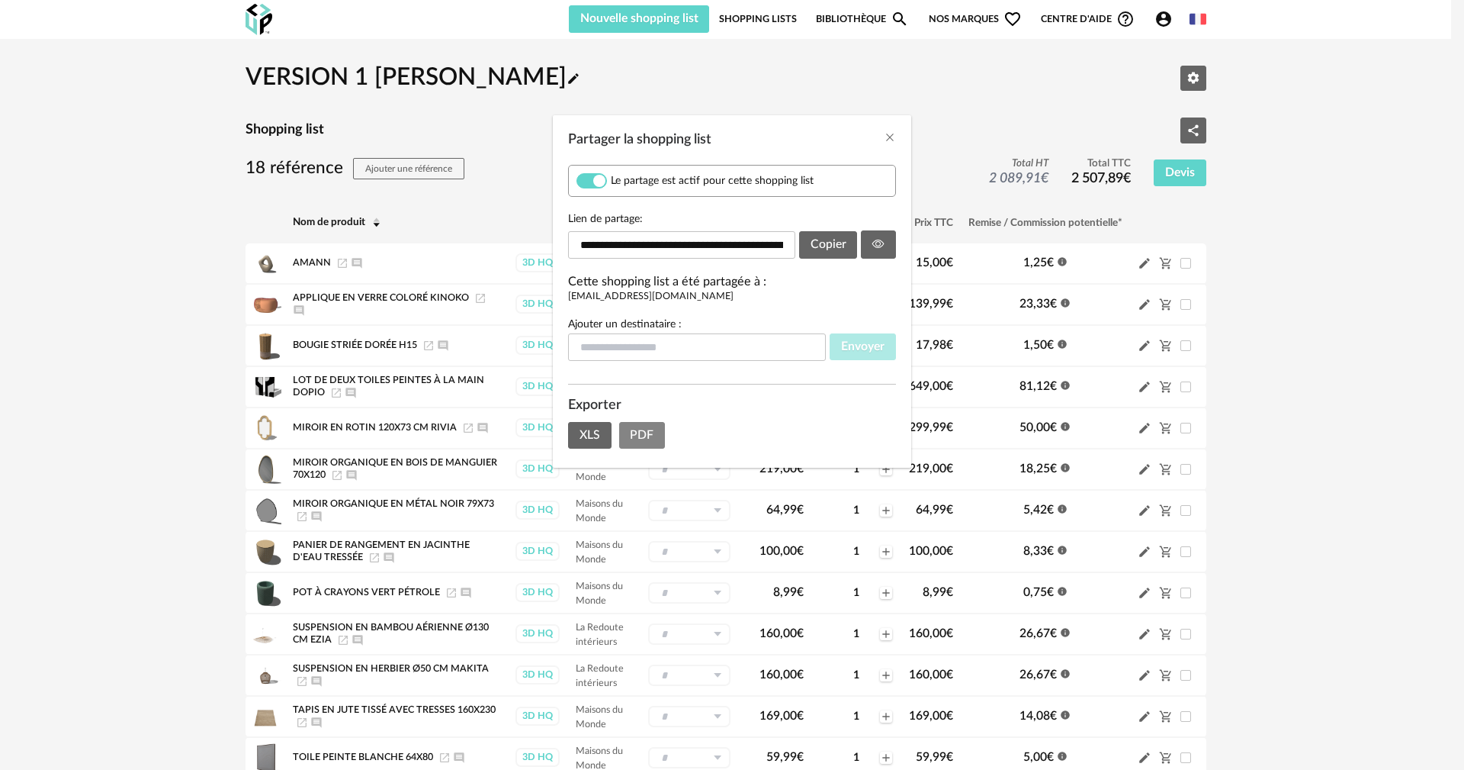
click at [640, 433] on span "PDF" at bounding box center [642, 435] width 24 height 12
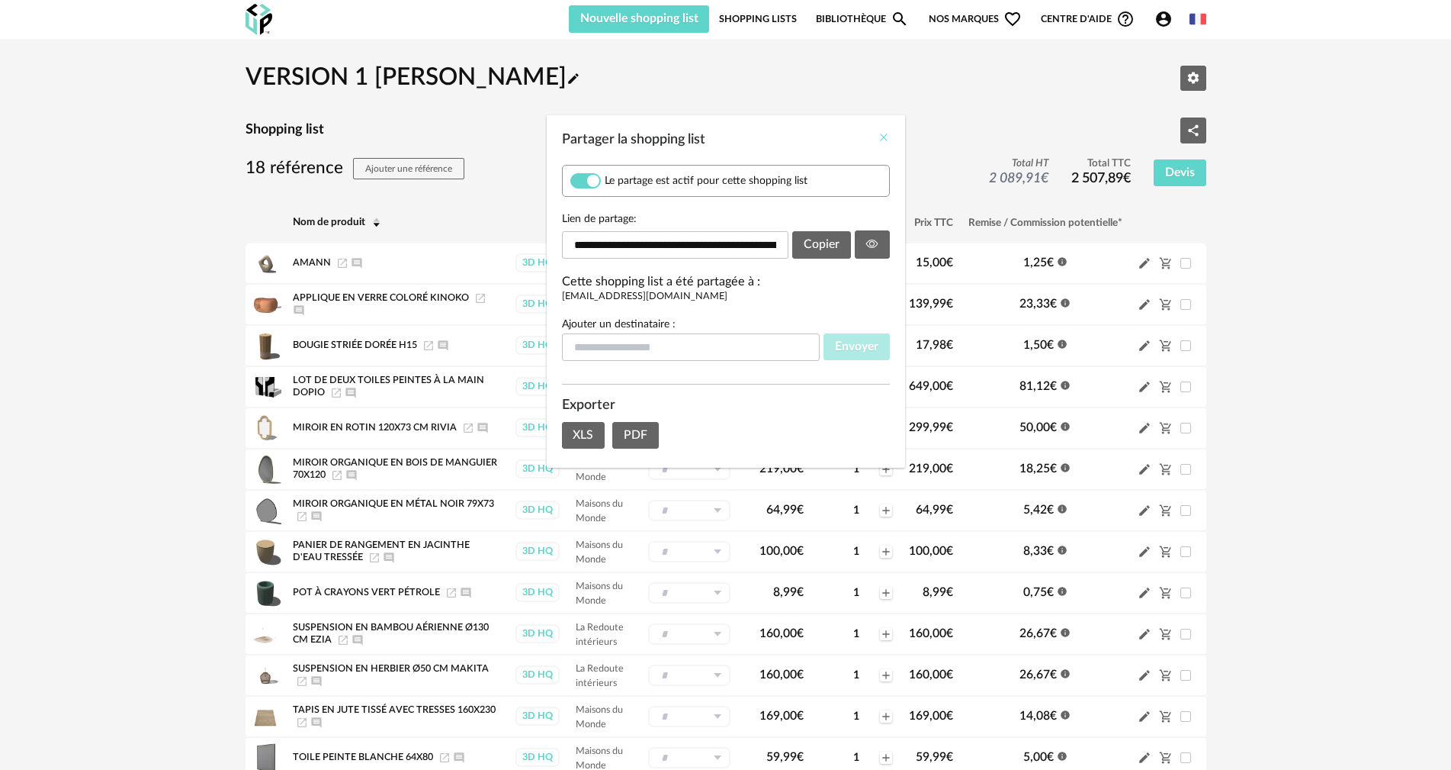
click at [879, 135] on icon "Close" at bounding box center [884, 137] width 12 height 12
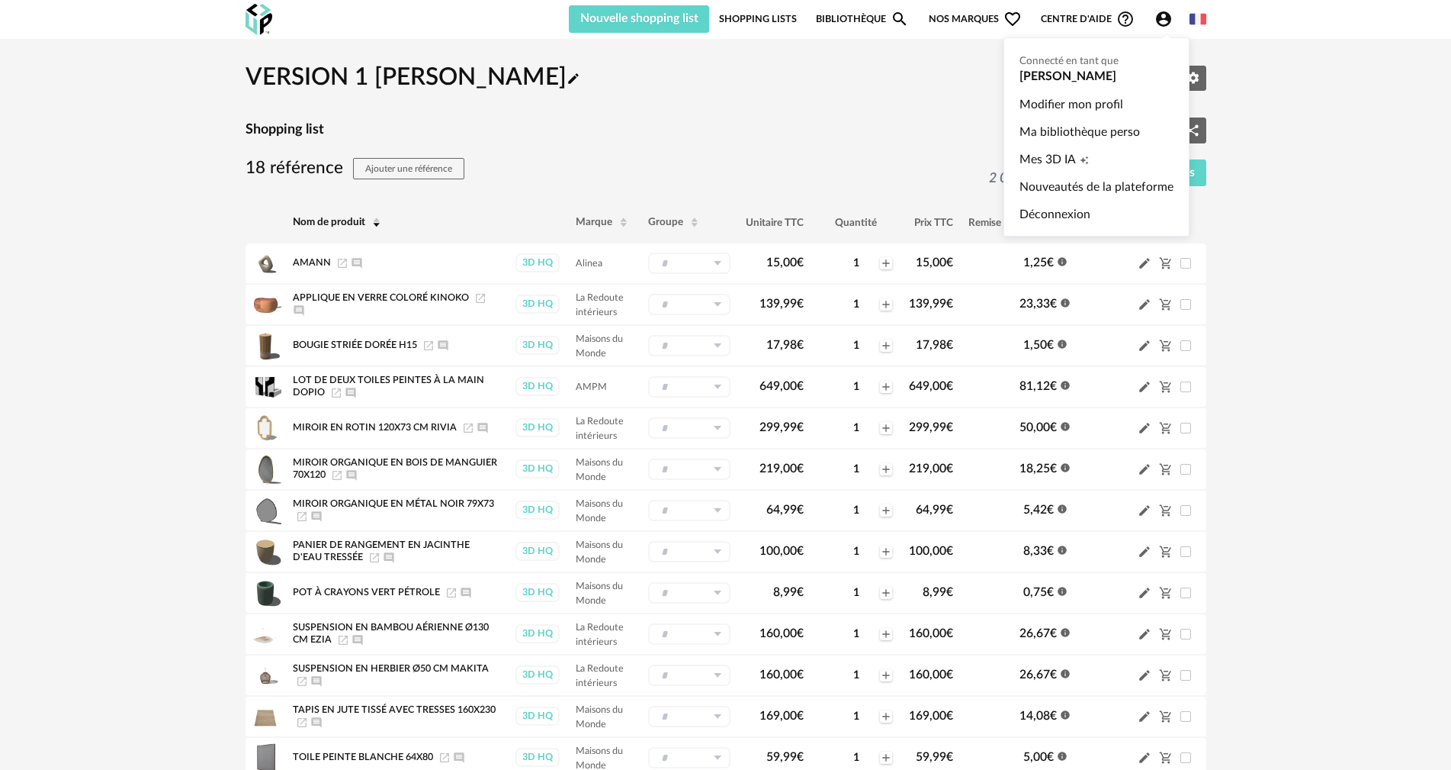
click at [1162, 16] on icon "Account Circle icon" at bounding box center [1164, 19] width 18 height 18
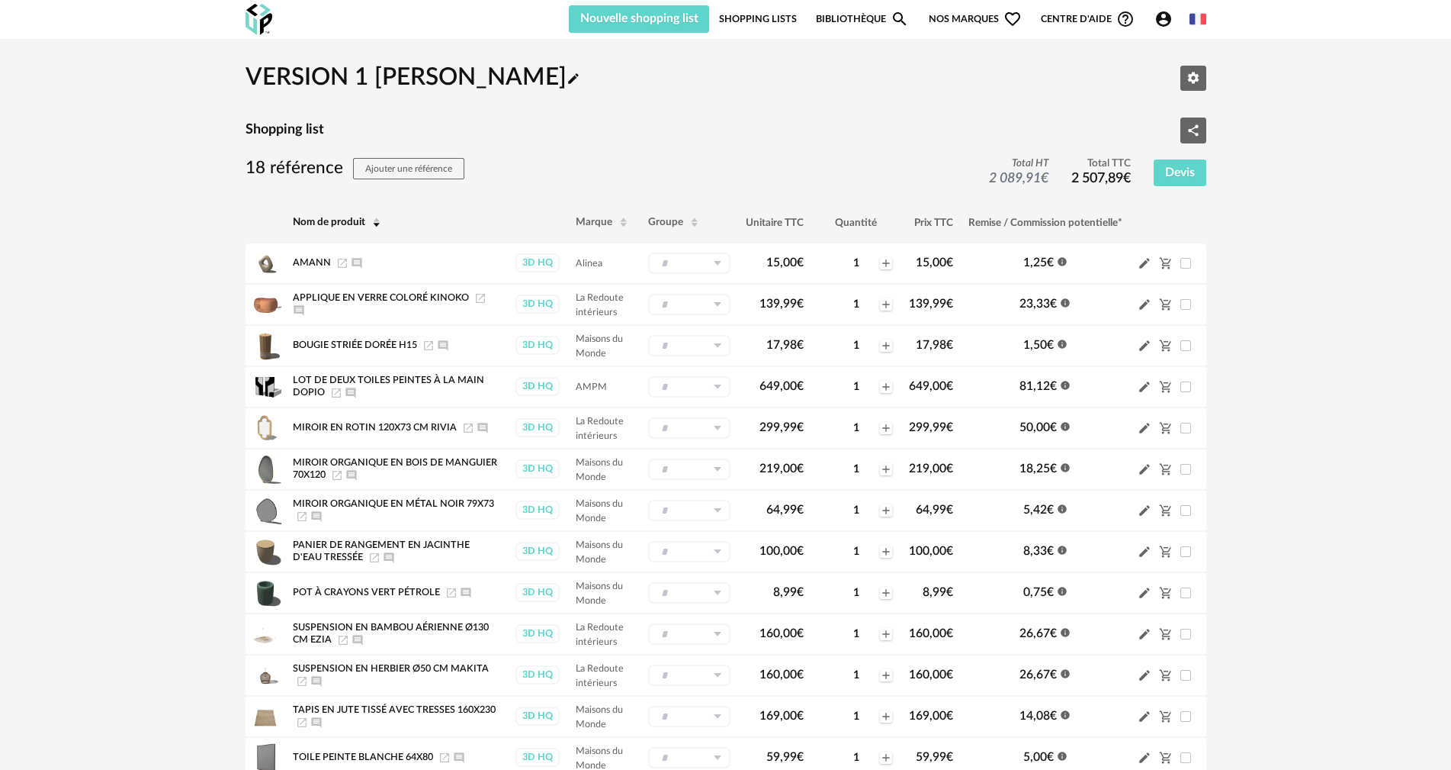
click at [756, 13] on link "Shopping Lists" at bounding box center [758, 18] width 78 height 27
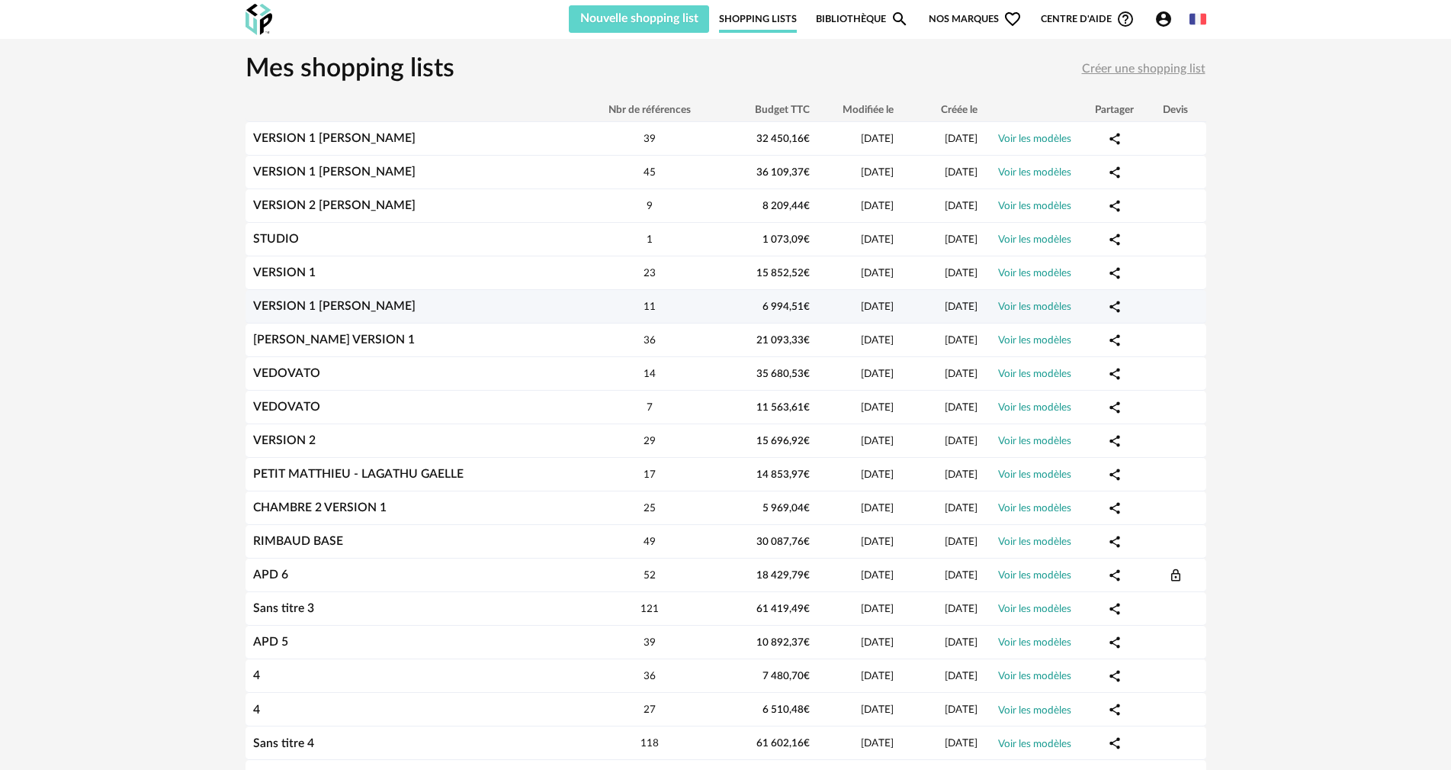
click at [1115, 307] on icon "Share Variant icon" at bounding box center [1115, 307] width 14 height 14
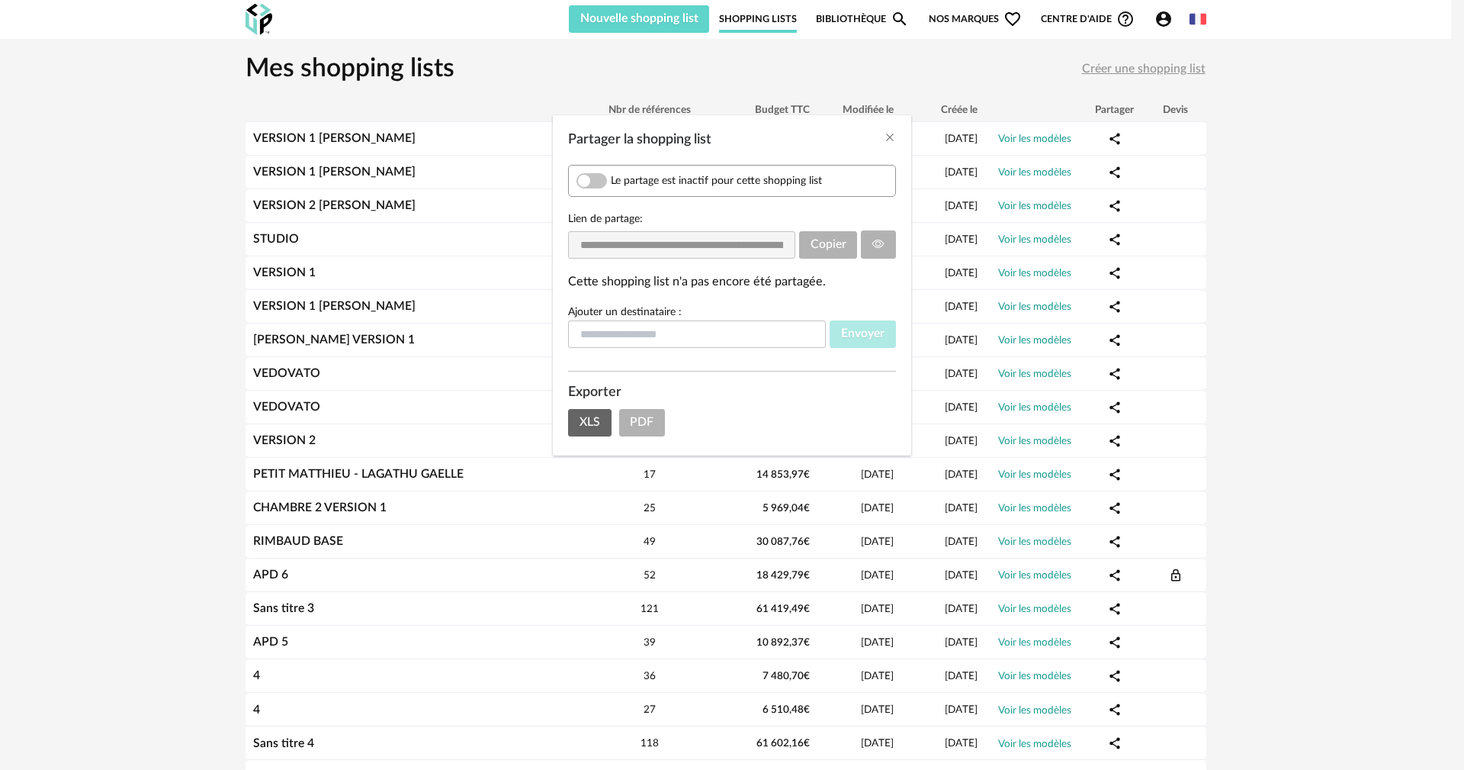
click at [1061, 307] on div "**********" at bounding box center [732, 385] width 1464 height 770
click at [891, 145] on button "Close" at bounding box center [890, 138] width 12 height 16
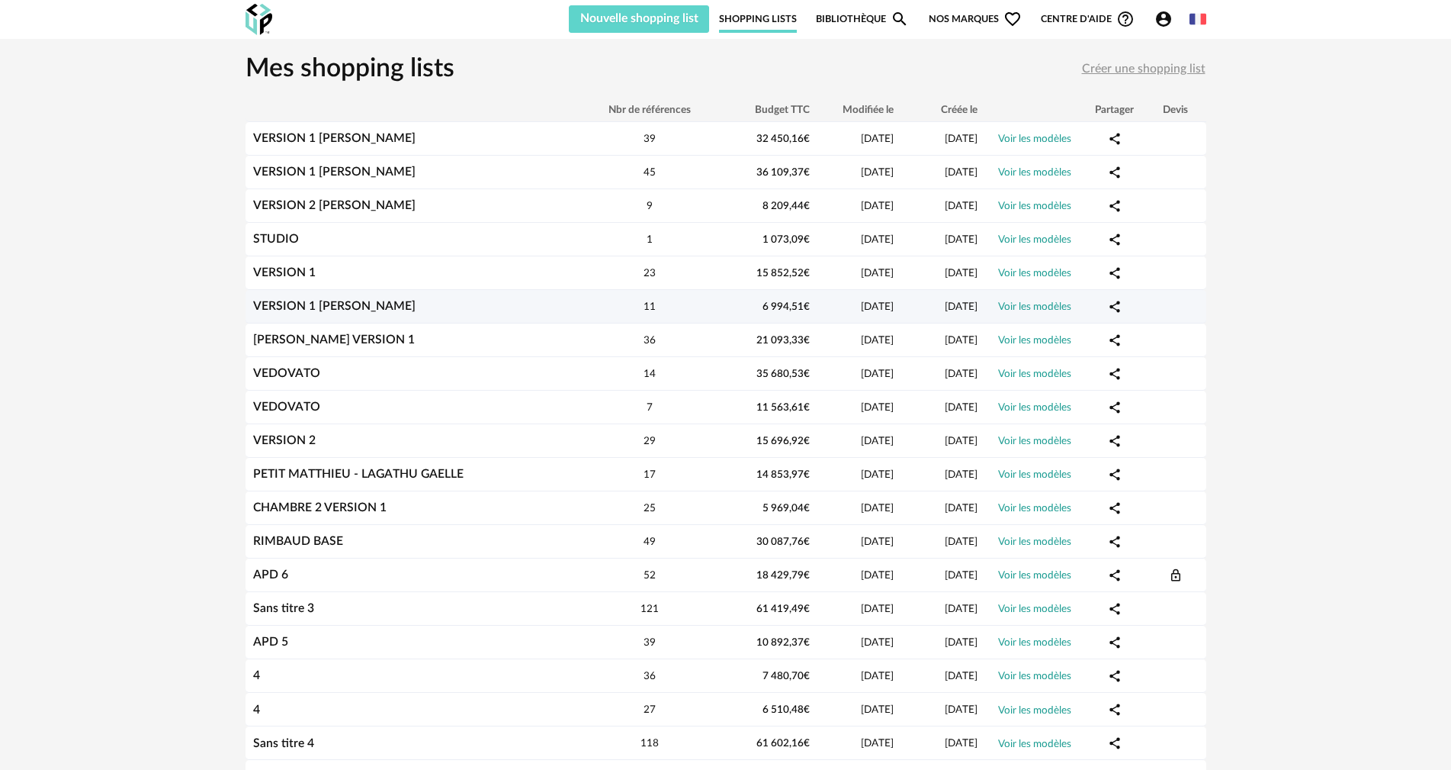
click at [1028, 304] on link "Voir les modèles" at bounding box center [1034, 306] width 73 height 11
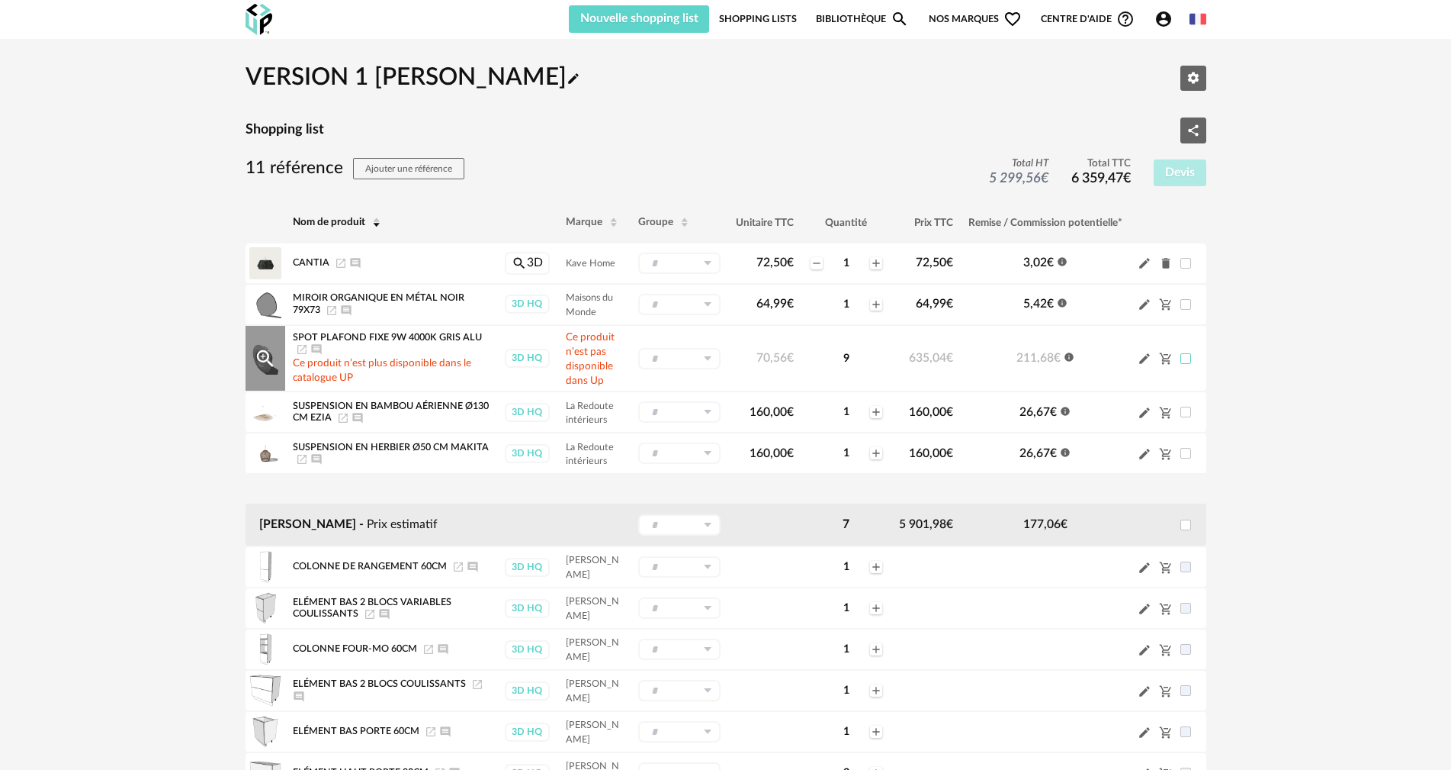
click at [1188, 358] on span at bounding box center [1186, 358] width 11 height 11
click at [1168, 353] on icon "Cart Minus icon" at bounding box center [1166, 359] width 14 height 14
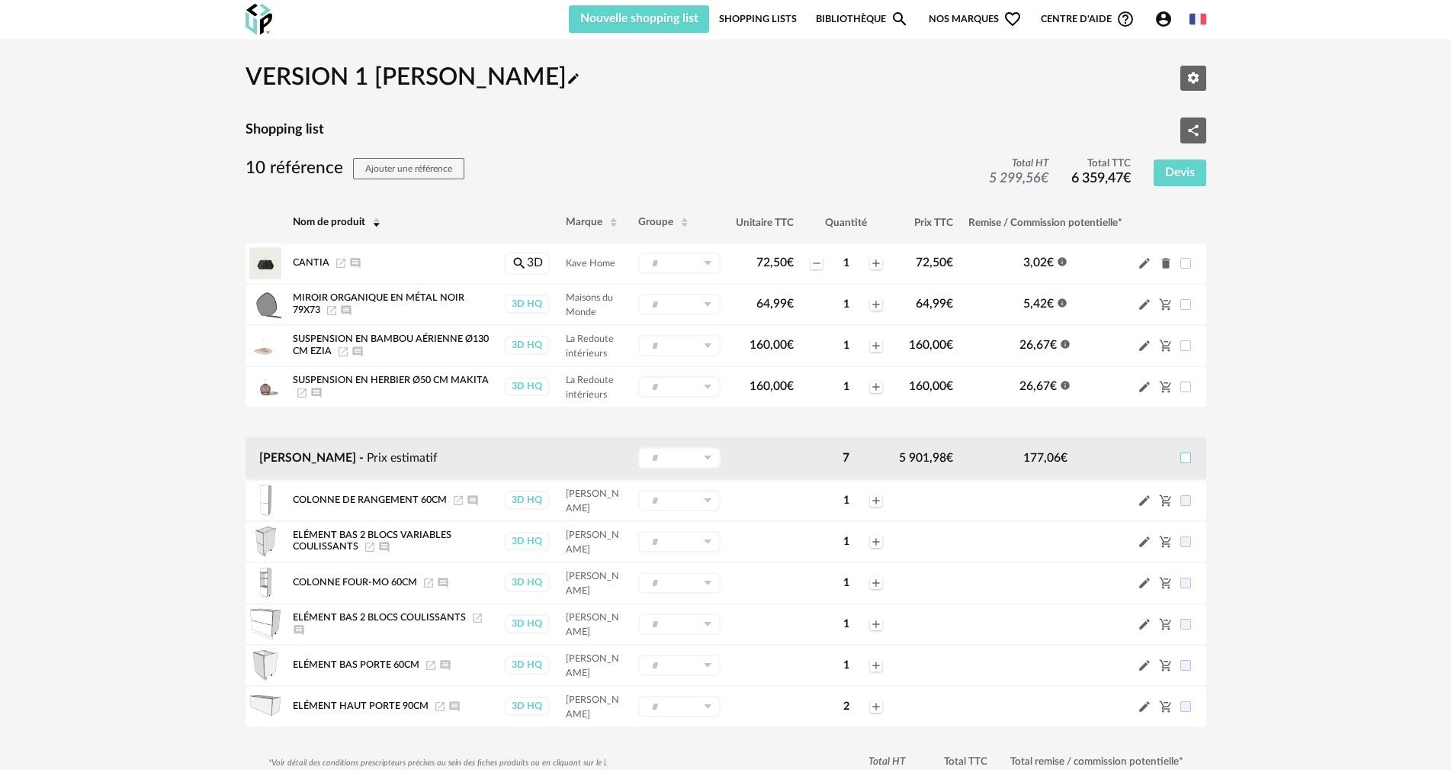
click at [1185, 458] on span at bounding box center [1186, 457] width 11 height 11
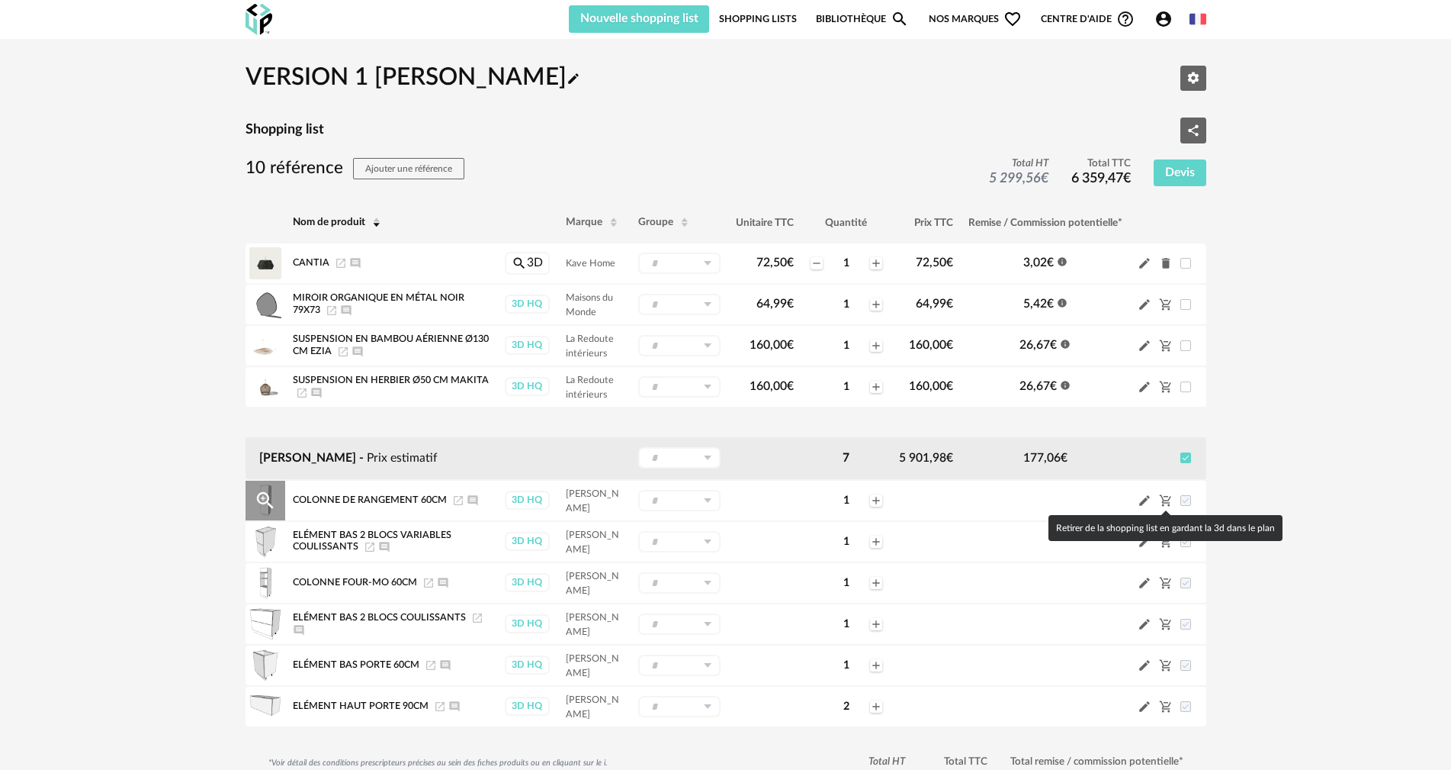
click at [1159, 503] on icon "Cart Minus icon" at bounding box center [1166, 500] width 14 height 14
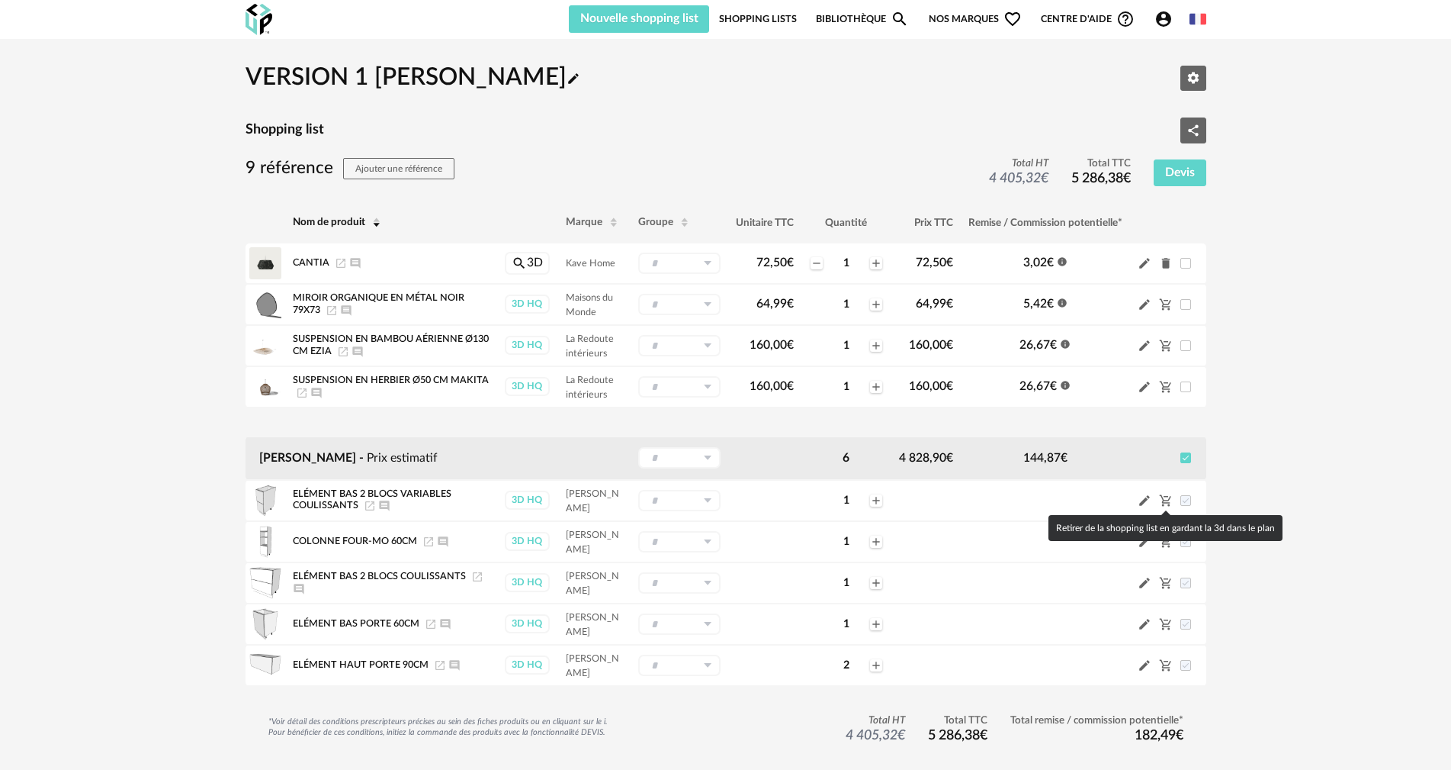
click at [1160, 502] on icon "Cart Minus icon" at bounding box center [1166, 500] width 14 height 14
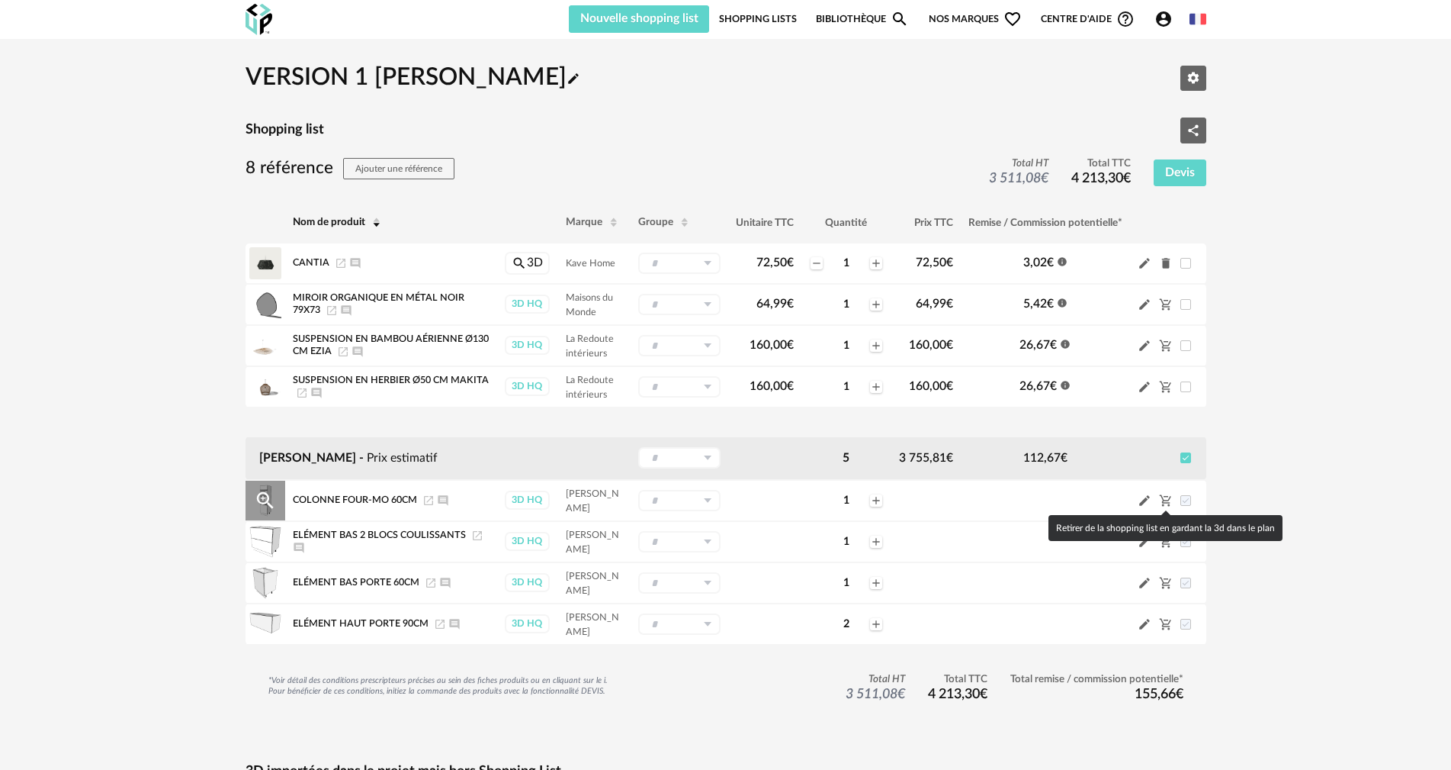
click at [1163, 500] on icon "Cart Minus icon" at bounding box center [1164, 500] width 11 height 11
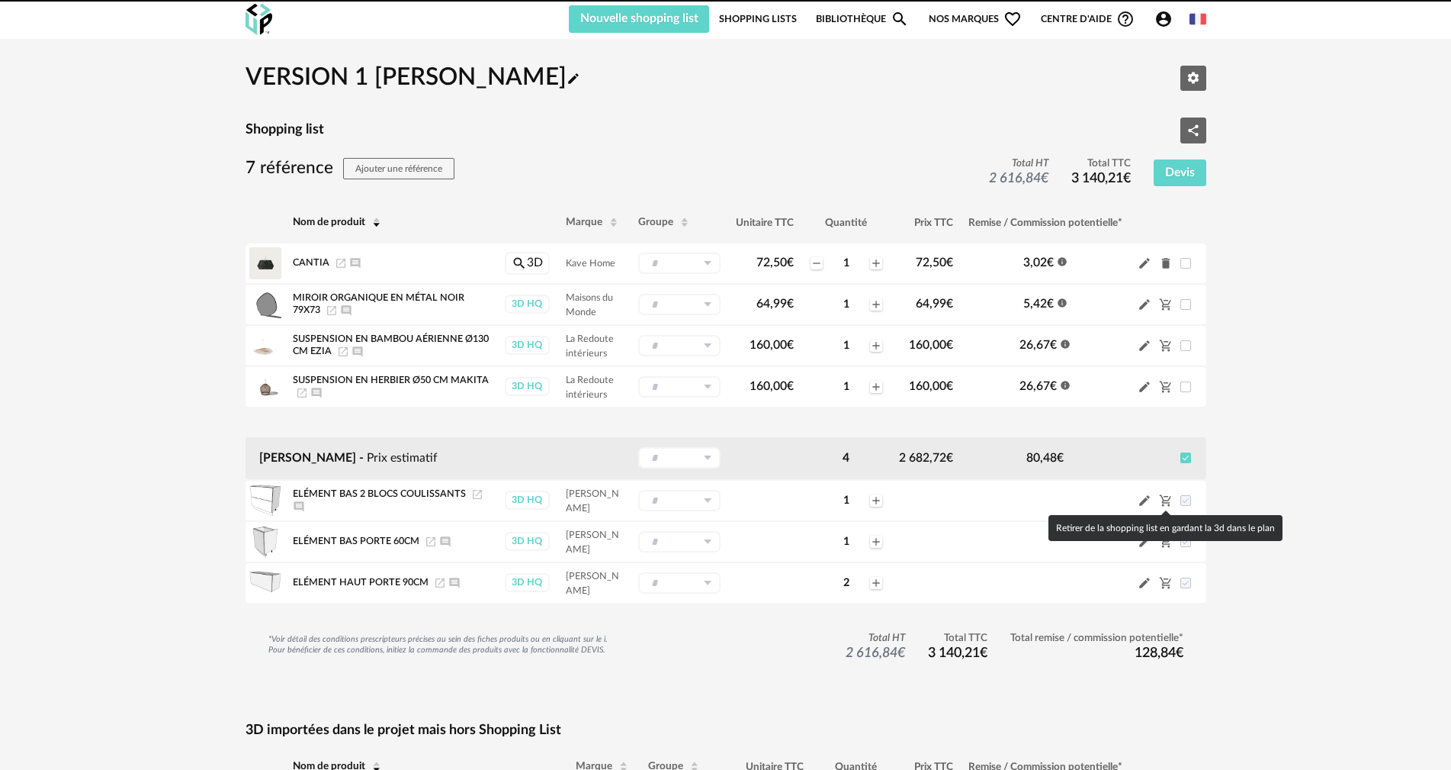
click at [1163, 500] on icon "Cart Minus icon" at bounding box center [1164, 500] width 11 height 11
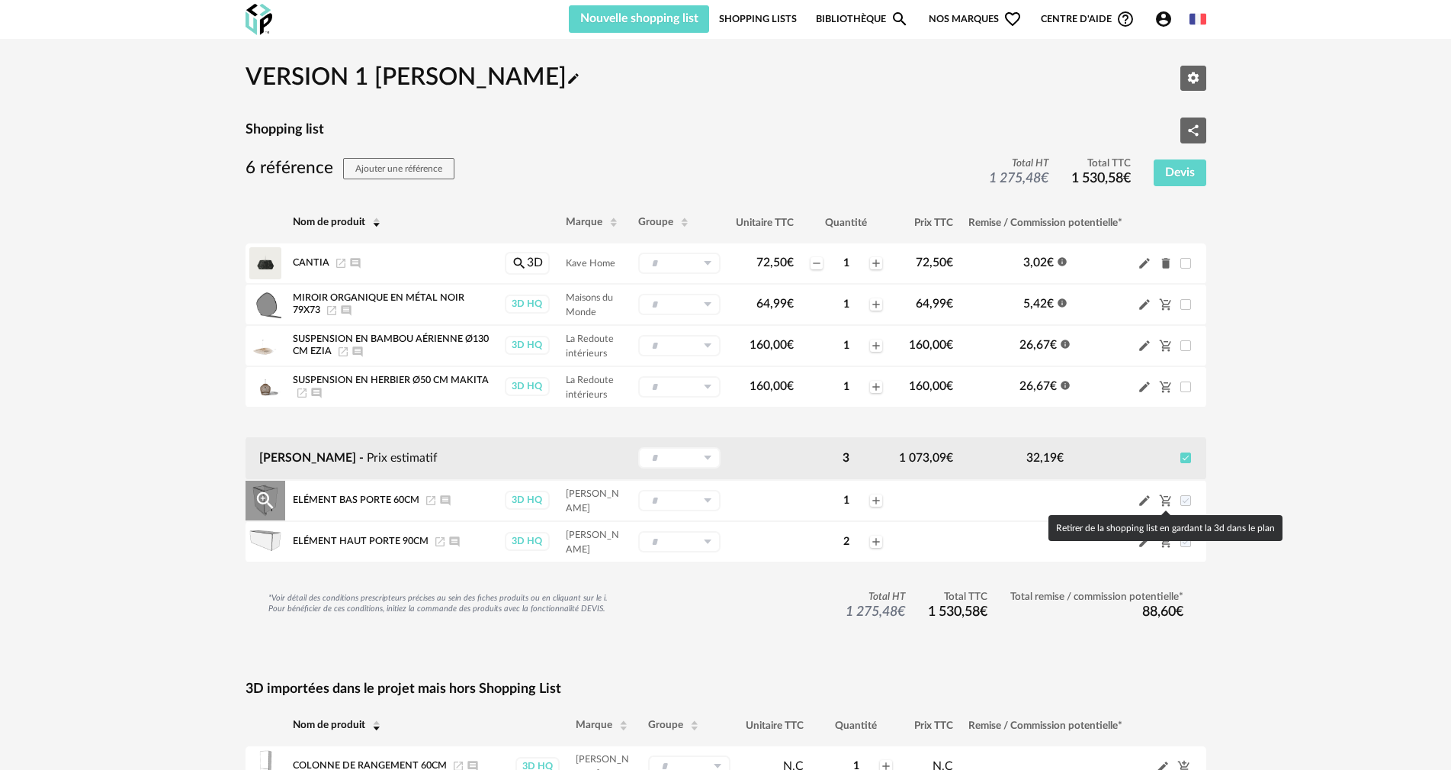
click at [1163, 500] on icon "Cart Minus icon" at bounding box center [1164, 500] width 11 height 11
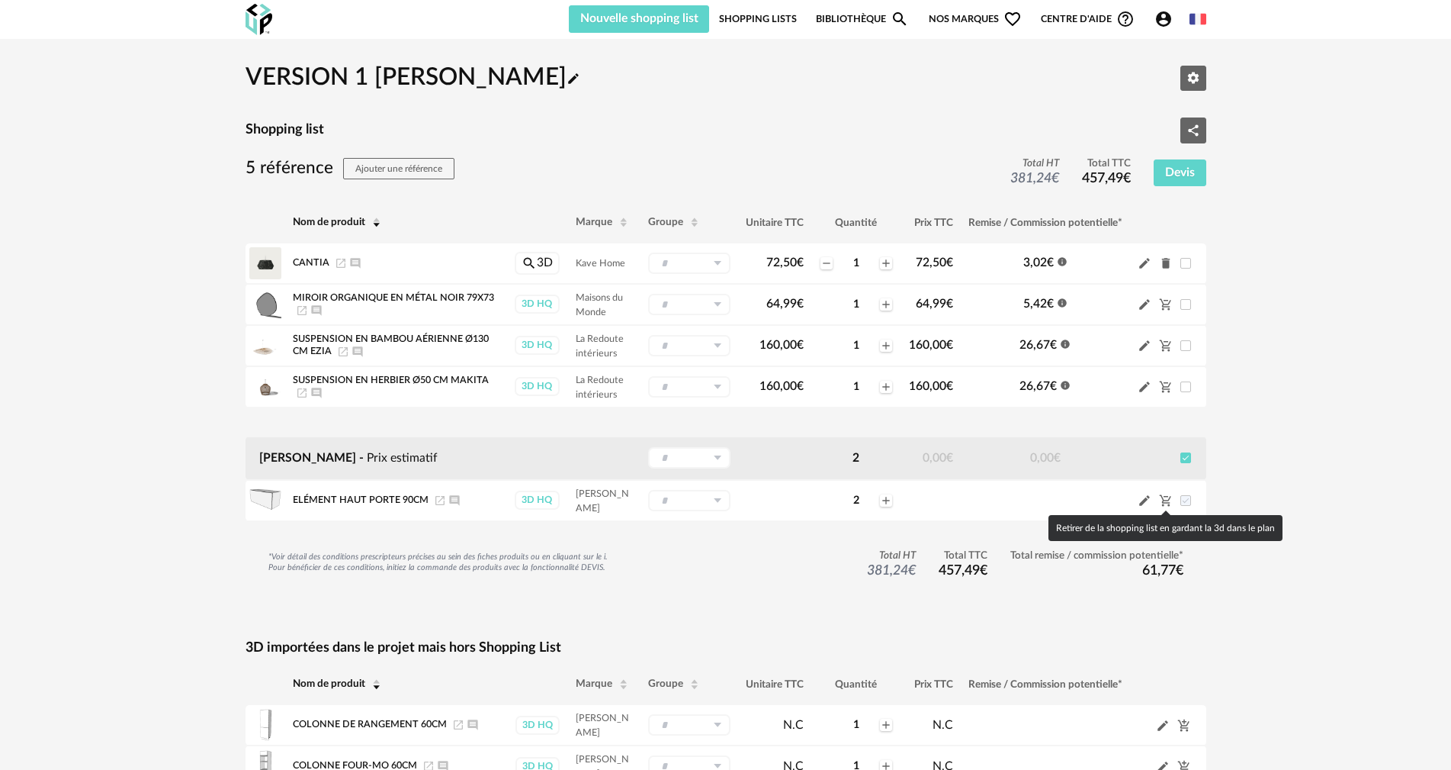
click at [1163, 500] on icon "Cart Minus icon" at bounding box center [1164, 500] width 11 height 11
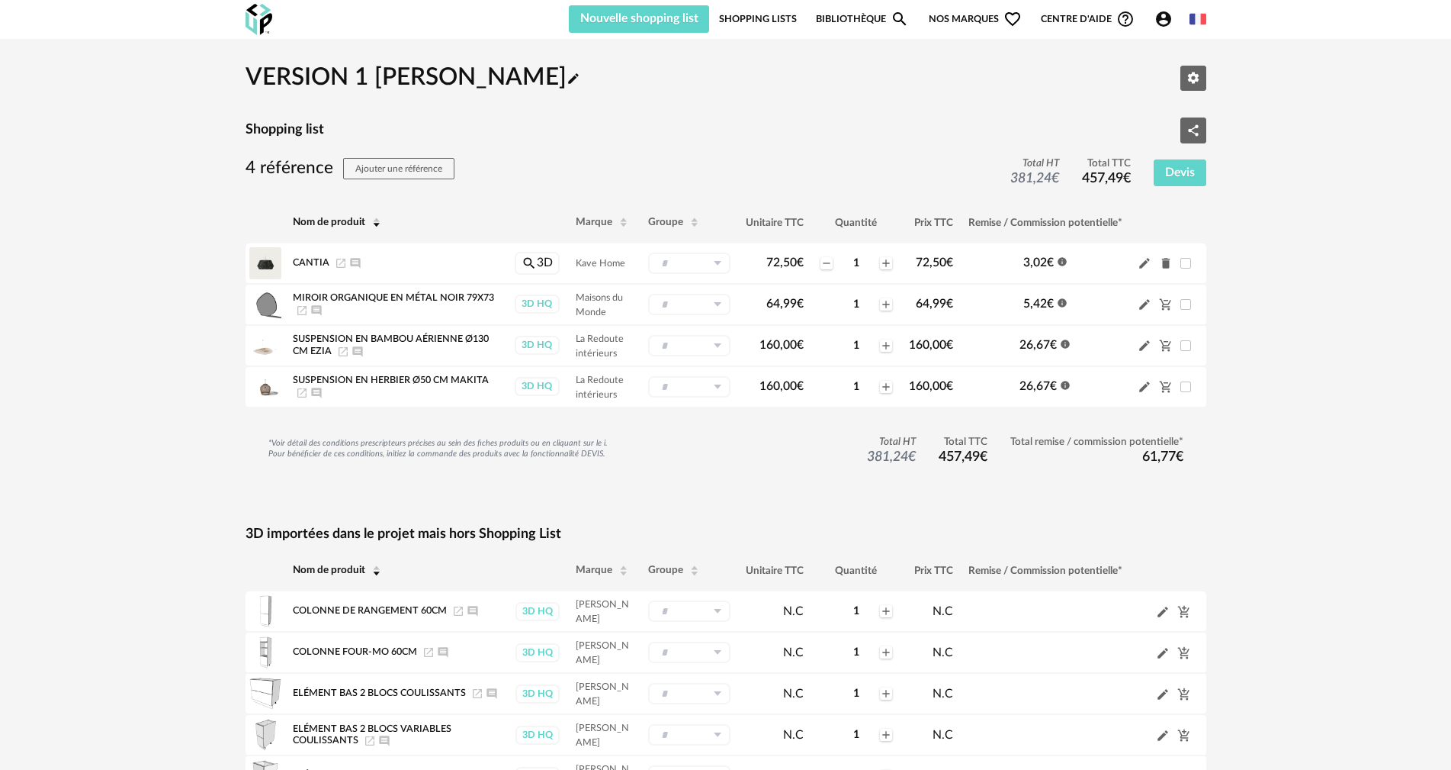
click at [1259, 502] on div "VERSION 1 [PERSON_NAME] Pencil icon Editer les paramètres Shopping list Share V…" at bounding box center [725, 493] width 1451 height 908
click at [1199, 121] on button "Share Variant icon" at bounding box center [1194, 130] width 26 height 26
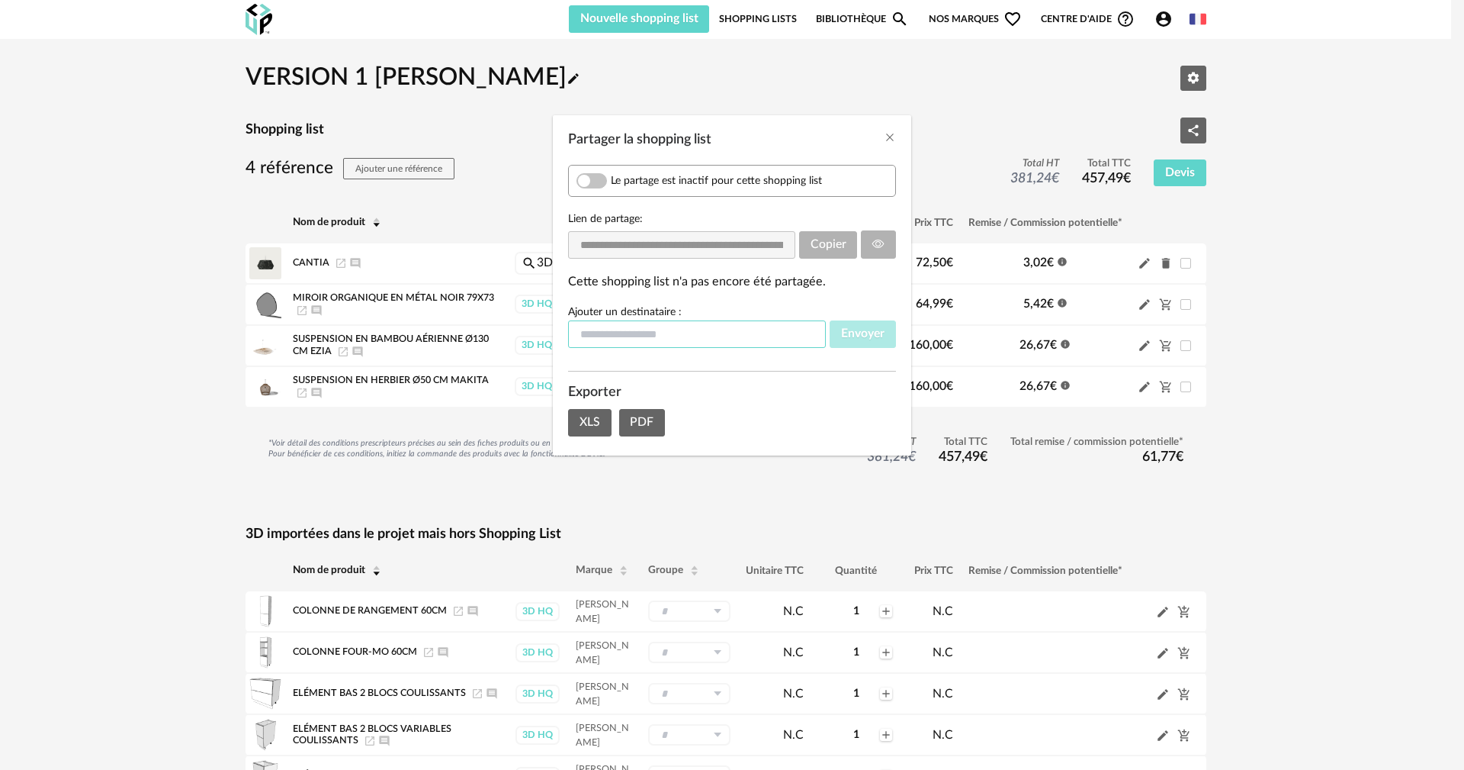
click at [722, 332] on input "Partager la shopping list" at bounding box center [697, 333] width 258 height 27
click at [641, 418] on span "PDF" at bounding box center [642, 422] width 24 height 12
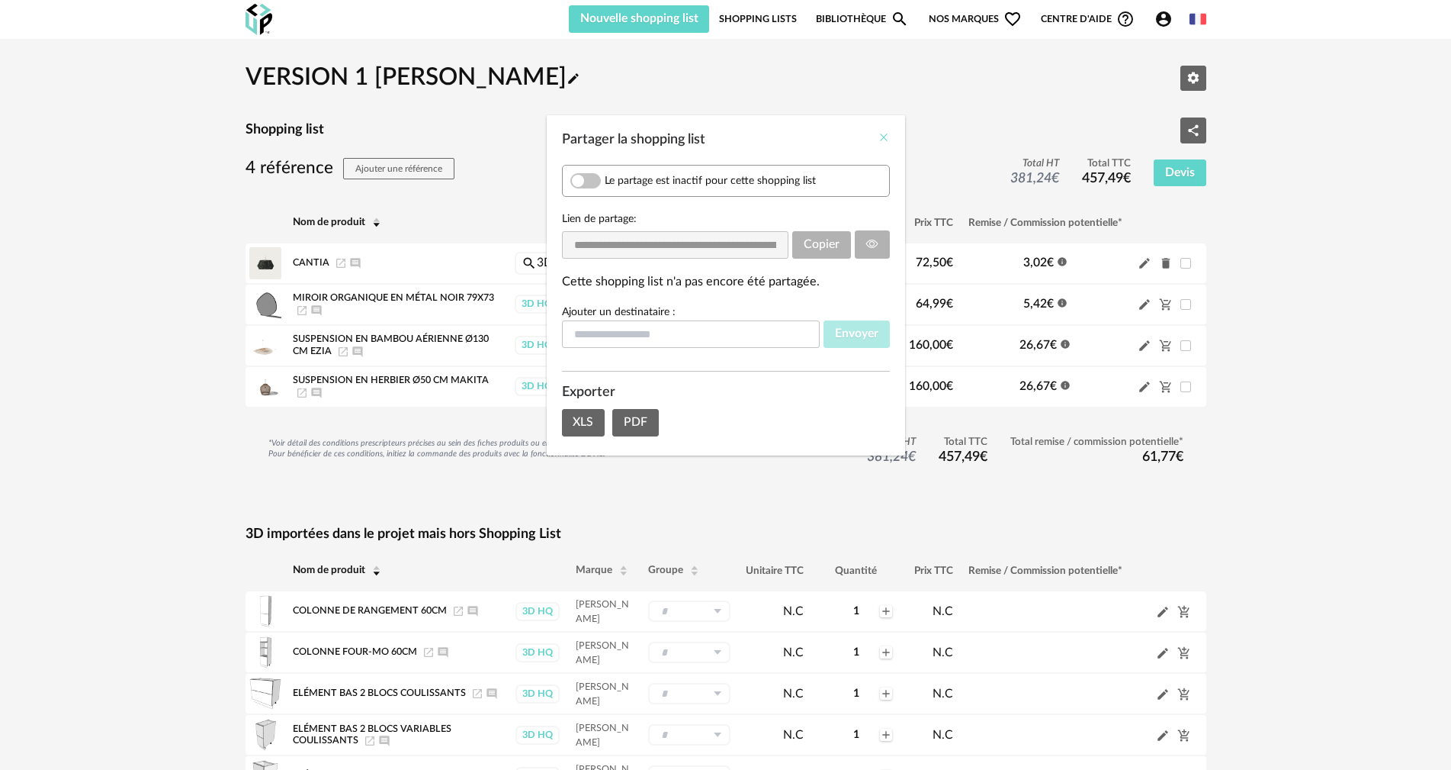
click at [885, 140] on icon "Close" at bounding box center [884, 137] width 12 height 12
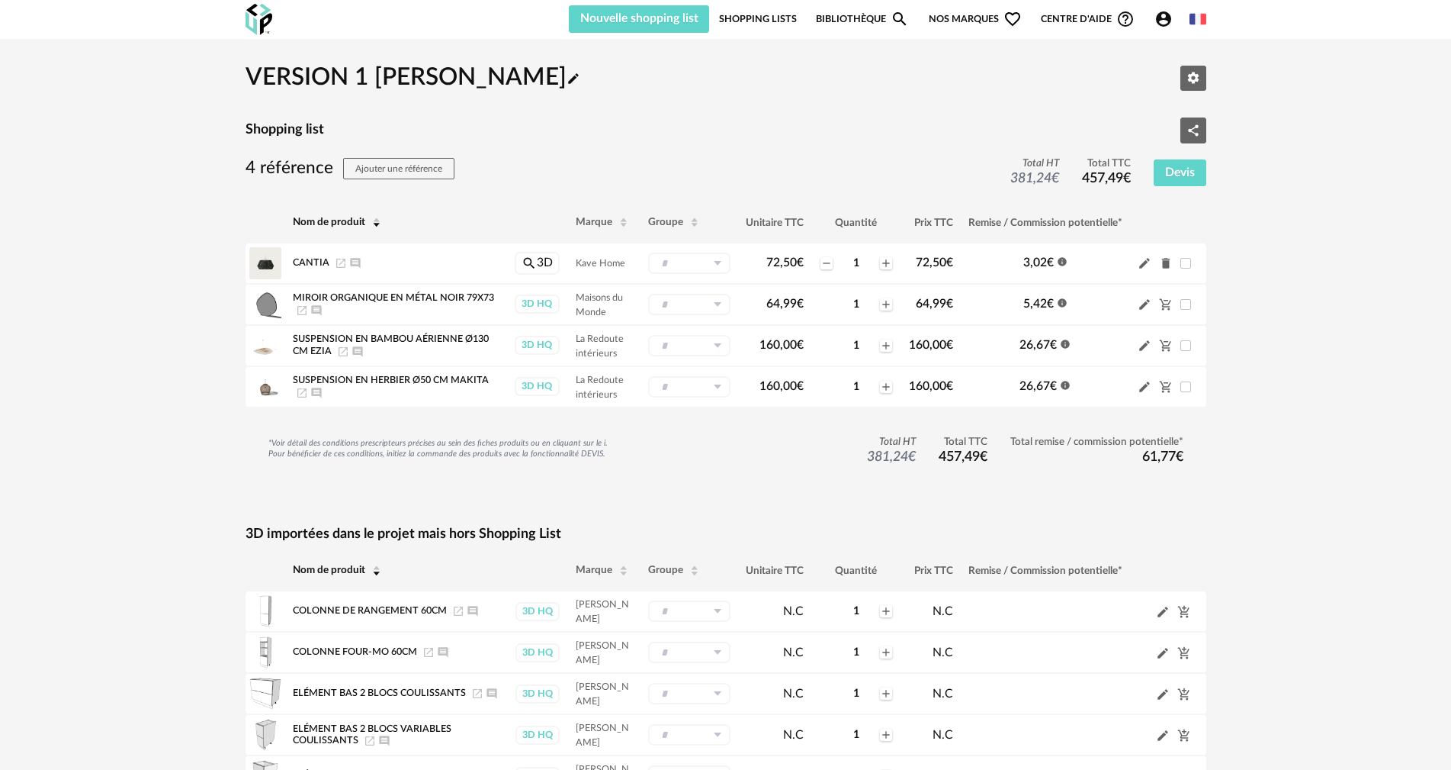
click at [736, 15] on link "Shopping Lists" at bounding box center [758, 18] width 78 height 27
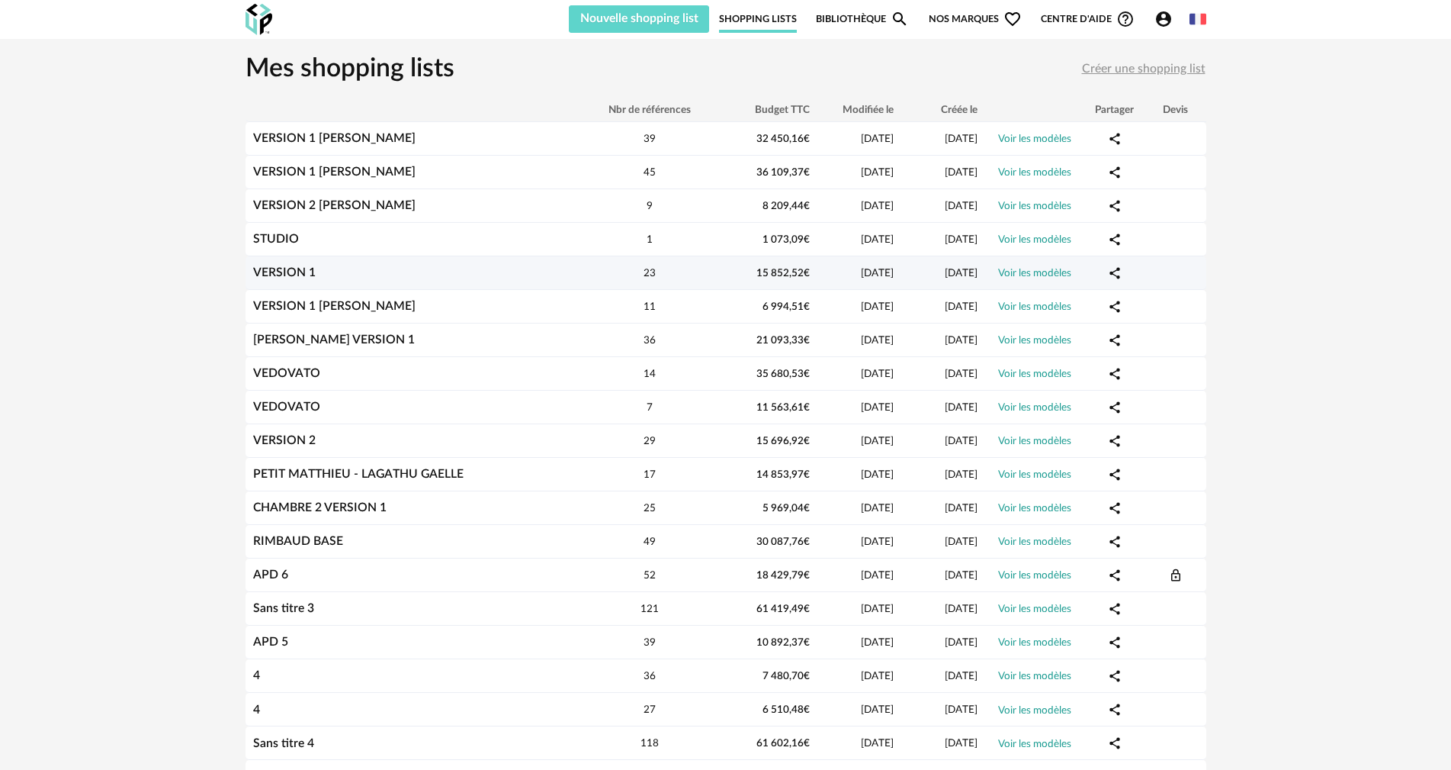
click at [288, 272] on link "VERSION 1" at bounding box center [284, 272] width 63 height 12
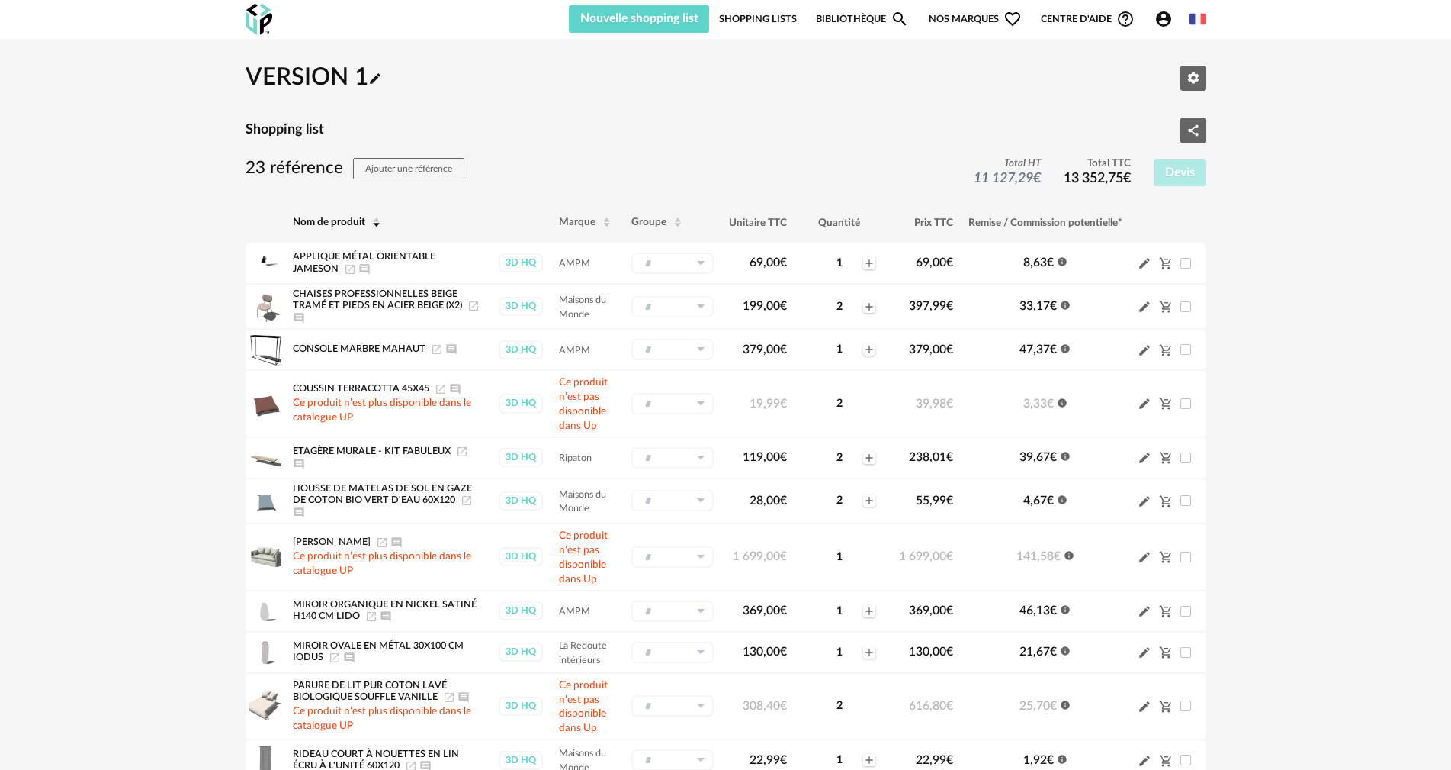
click at [602, 143] on div "Shopping list Share Variant icon" at bounding box center [726, 130] width 961 height 26
